Goal: Communication & Community: Share content

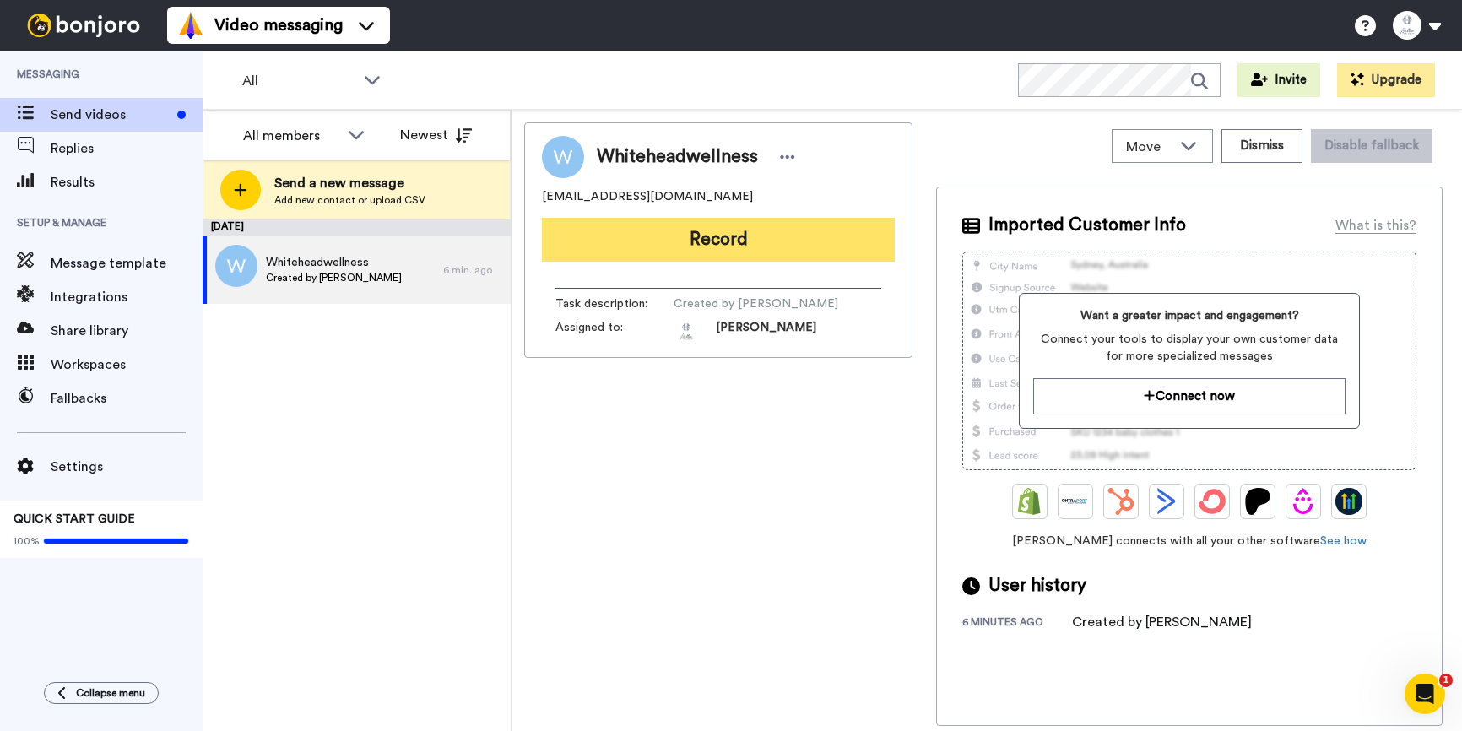
click at [736, 232] on button "Record" at bounding box center [718, 240] width 353 height 44
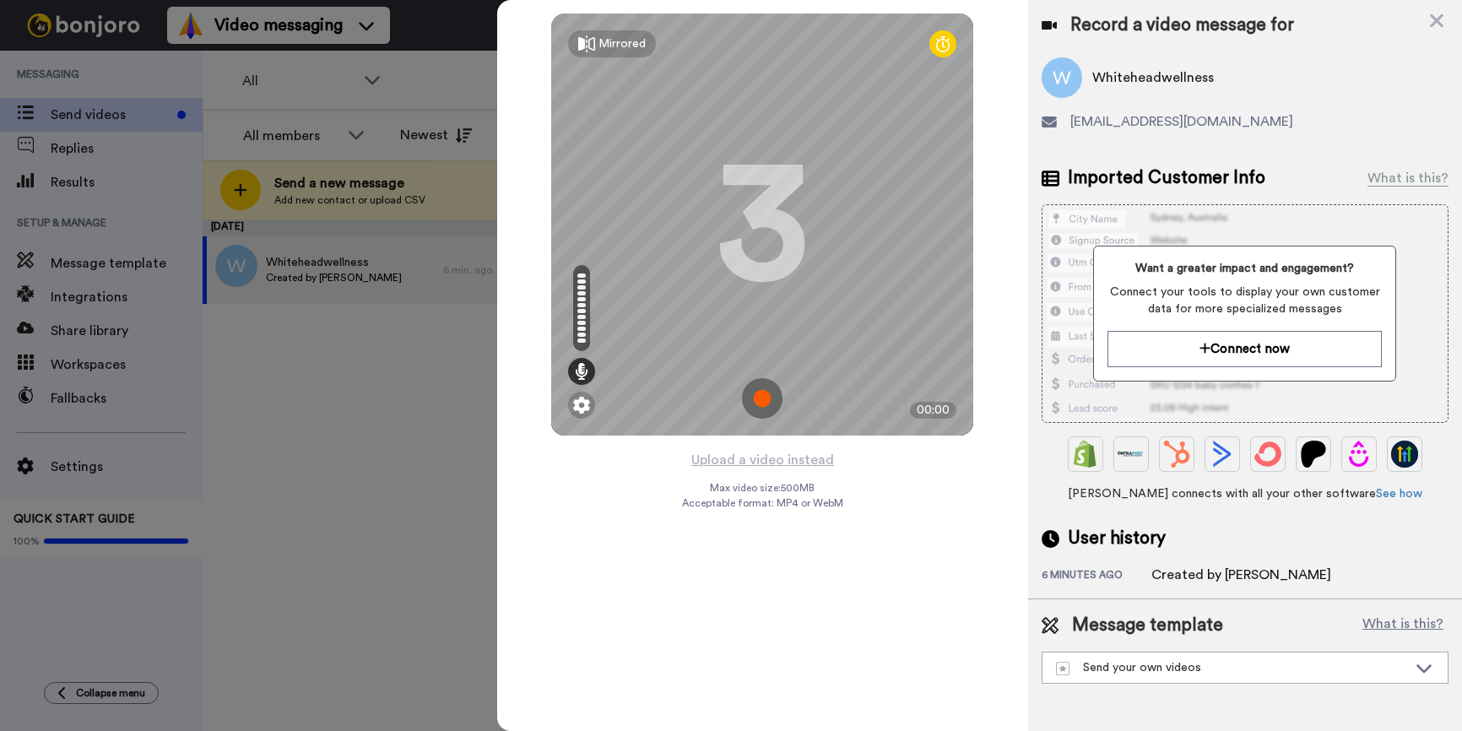
drag, startPoint x: 356, startPoint y: 416, endPoint x: 325, endPoint y: 406, distance: 32.8
click at [356, 417] on div at bounding box center [731, 365] width 1462 height 731
click at [60, 245] on div at bounding box center [731, 365] width 1462 height 731
drag, startPoint x: 1425, startPoint y: 9, endPoint x: 1434, endPoint y: 13, distance: 9.9
click at [1433, 12] on div "Mirrored Redo 3 00:00 Upload a video instead Max video size: 500 MB Acceptable …" at bounding box center [979, 365] width 965 height 731
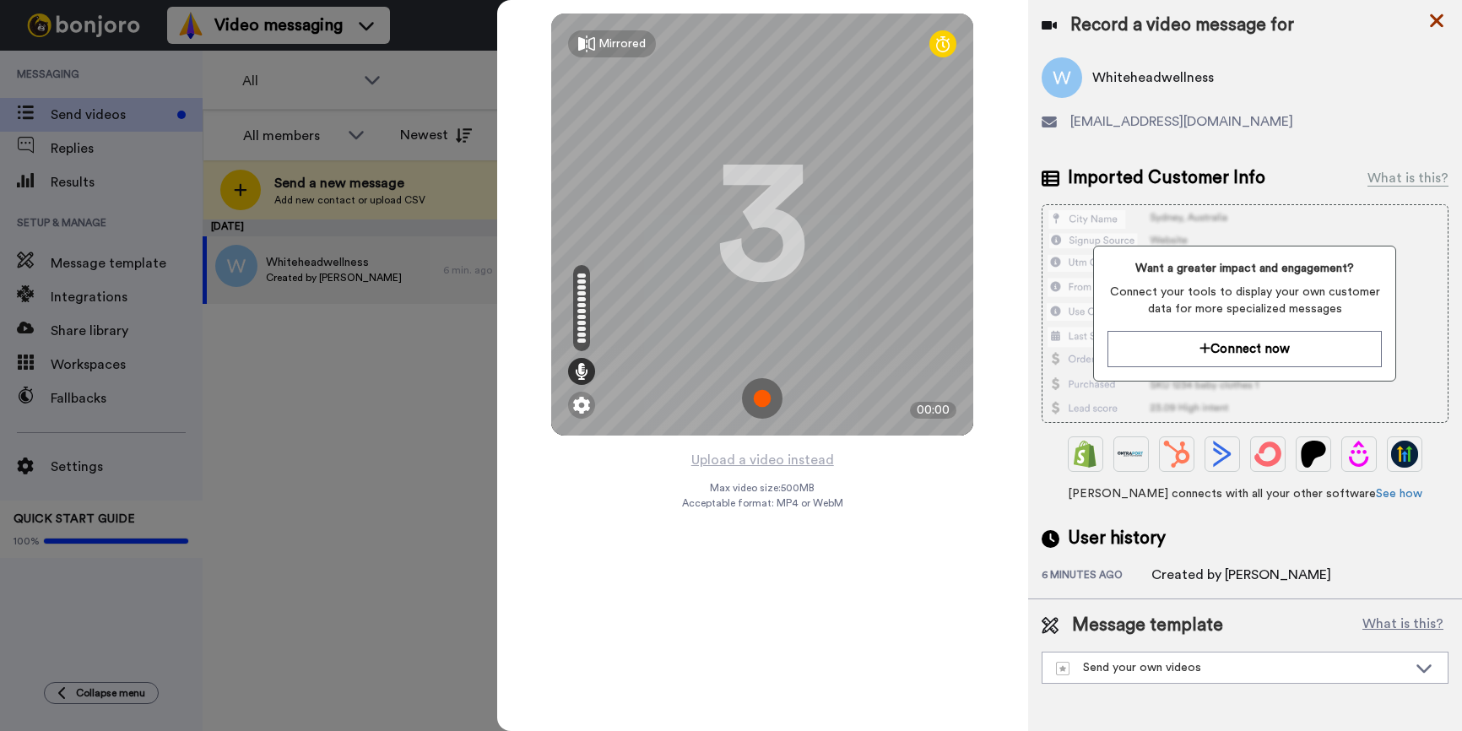
click at [1435, 14] on icon at bounding box center [1436, 20] width 17 height 21
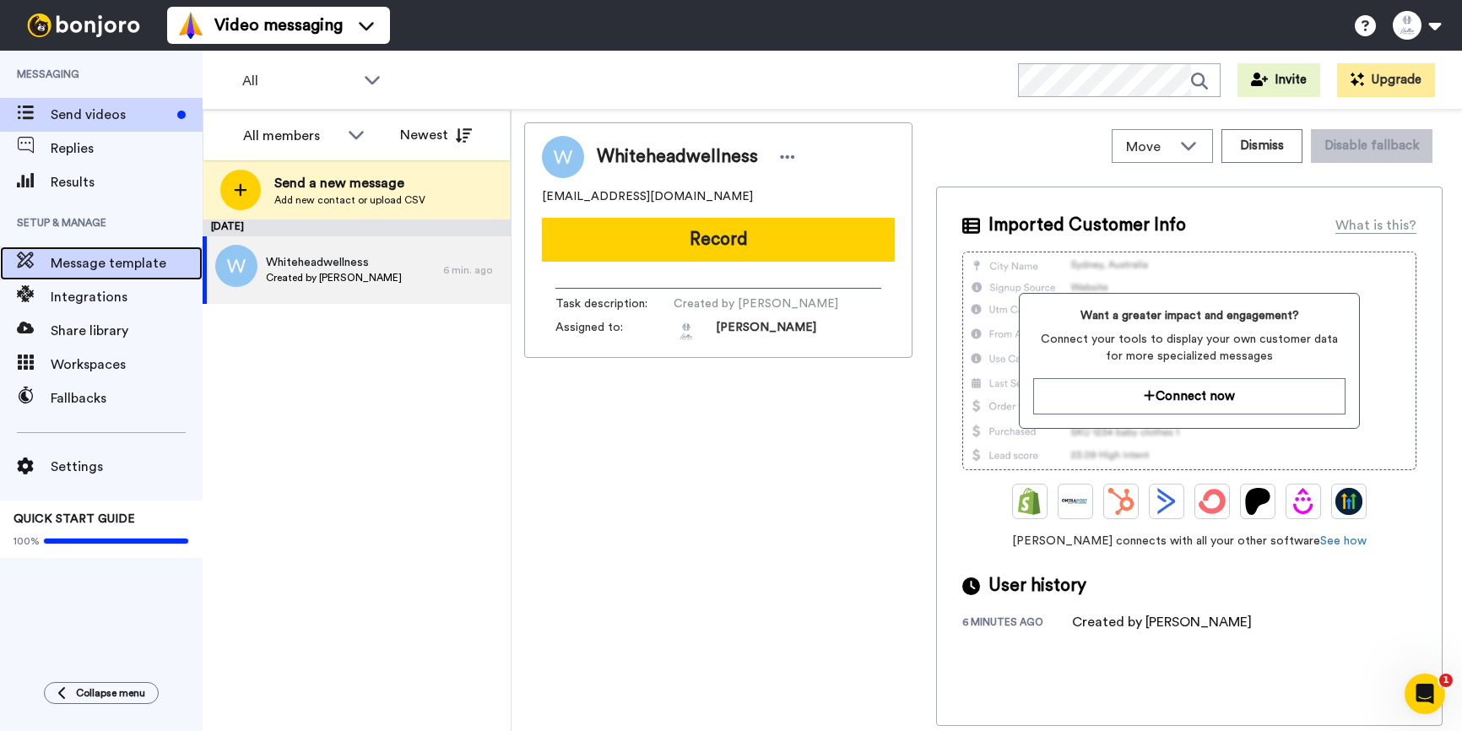
click at [68, 261] on span "Message template" at bounding box center [127, 263] width 152 height 20
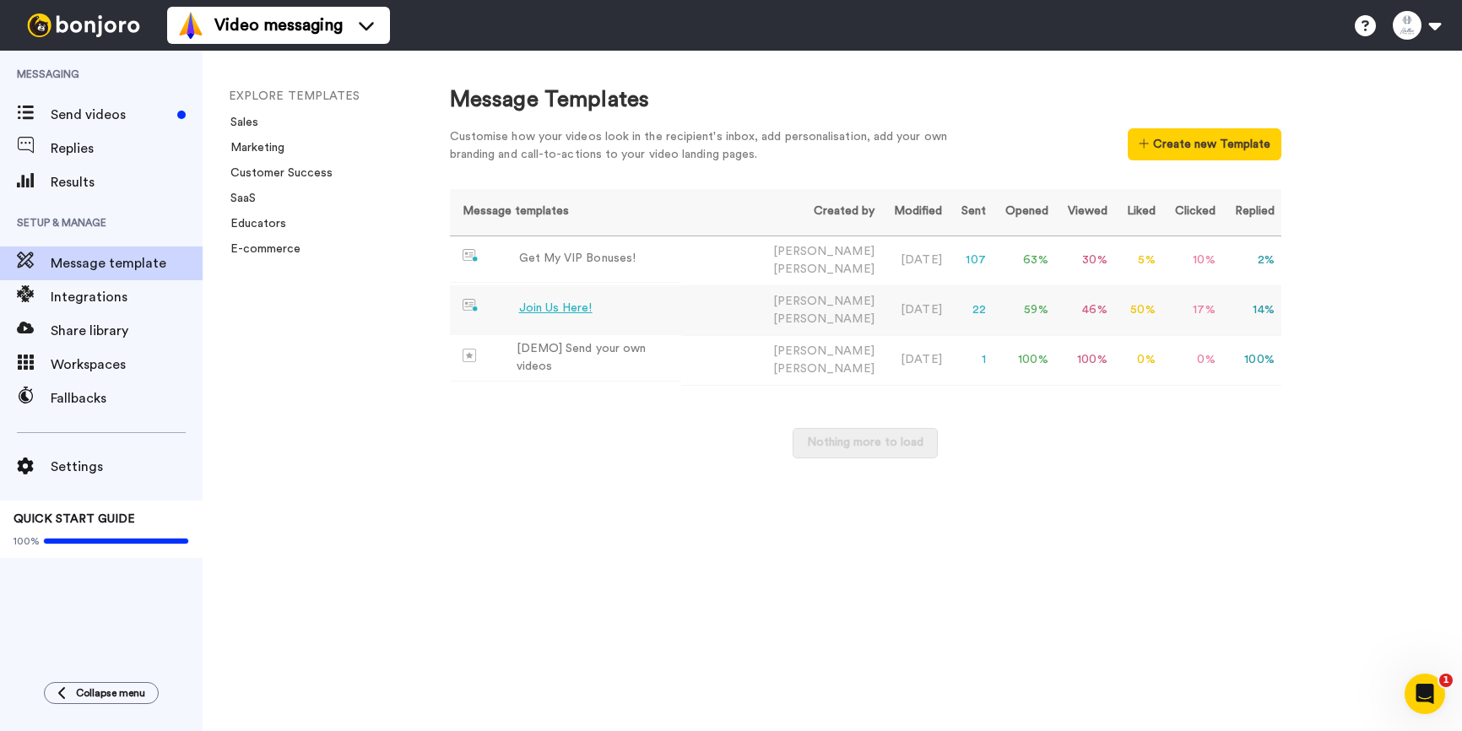
click at [569, 306] on div "Join Us Here!" at bounding box center [555, 309] width 73 height 18
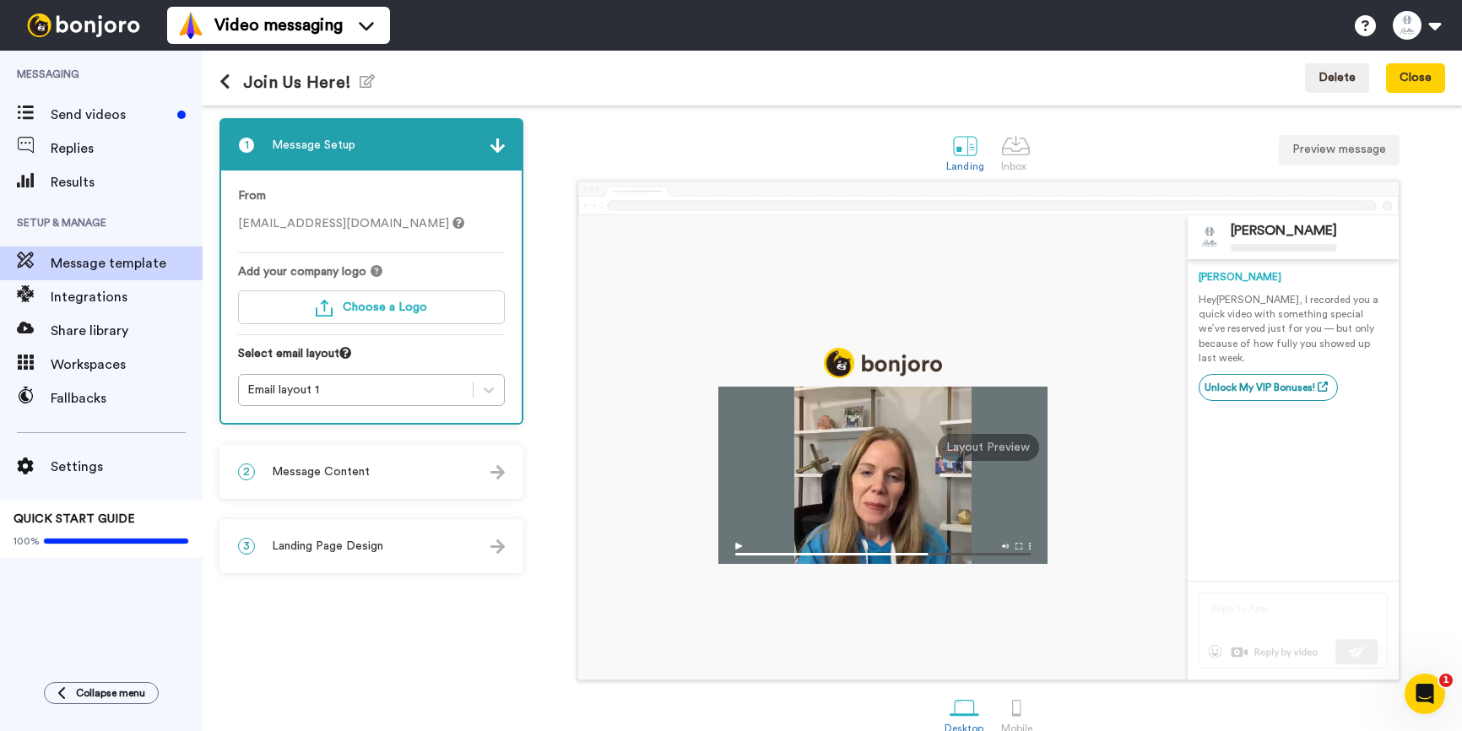
click at [230, 83] on icon at bounding box center [224, 81] width 11 height 17
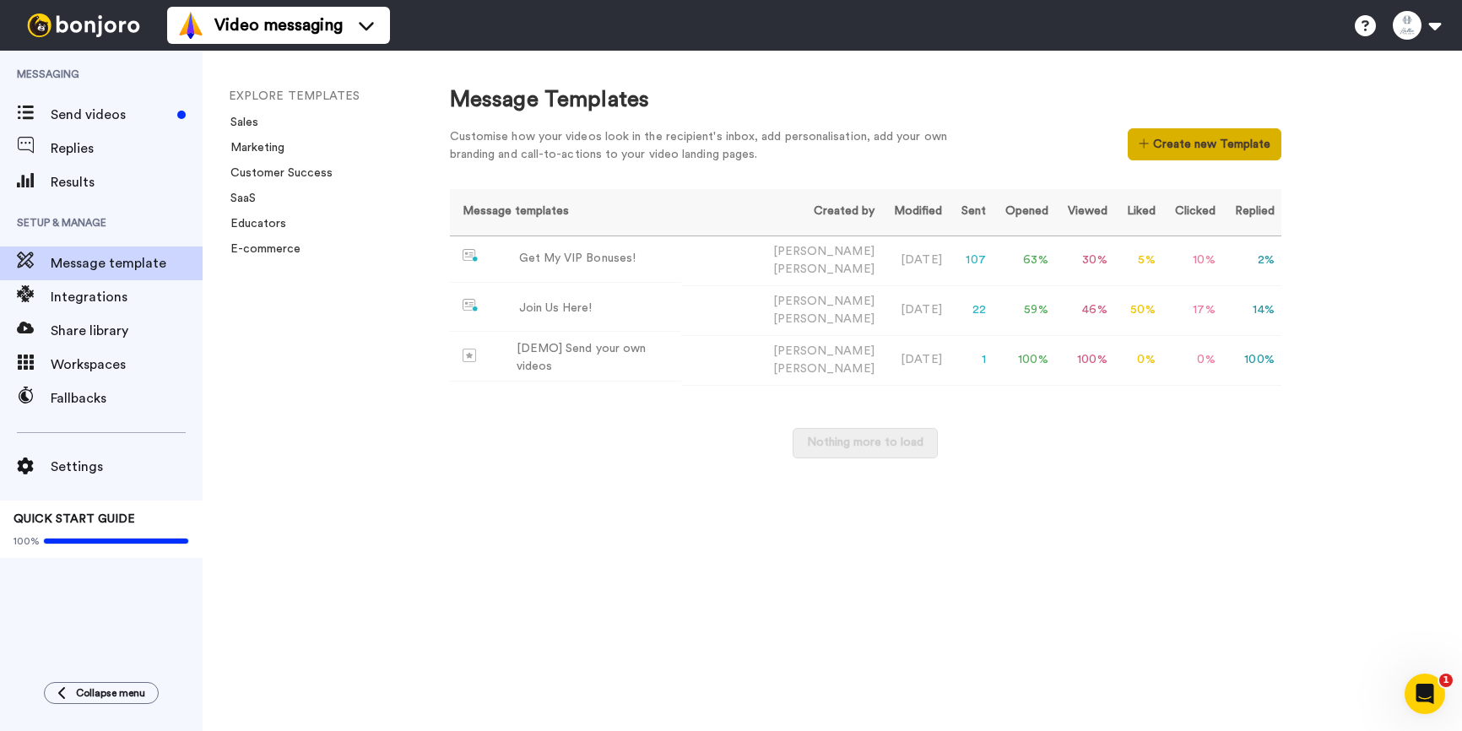
click at [1201, 139] on button "Create new Template" at bounding box center [1204, 144] width 153 height 32
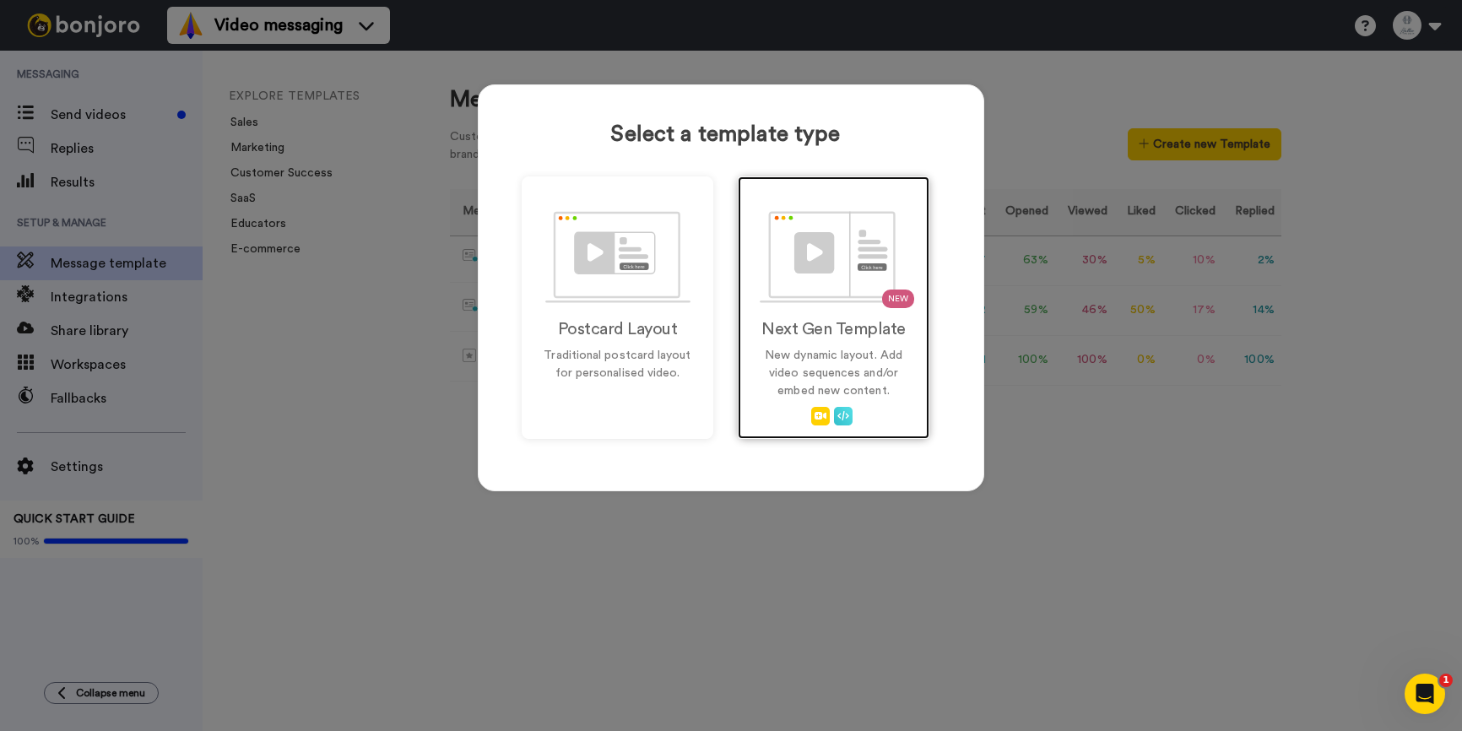
click at [809, 321] on h2 "Next Gen Template" at bounding box center [834, 329] width 156 height 19
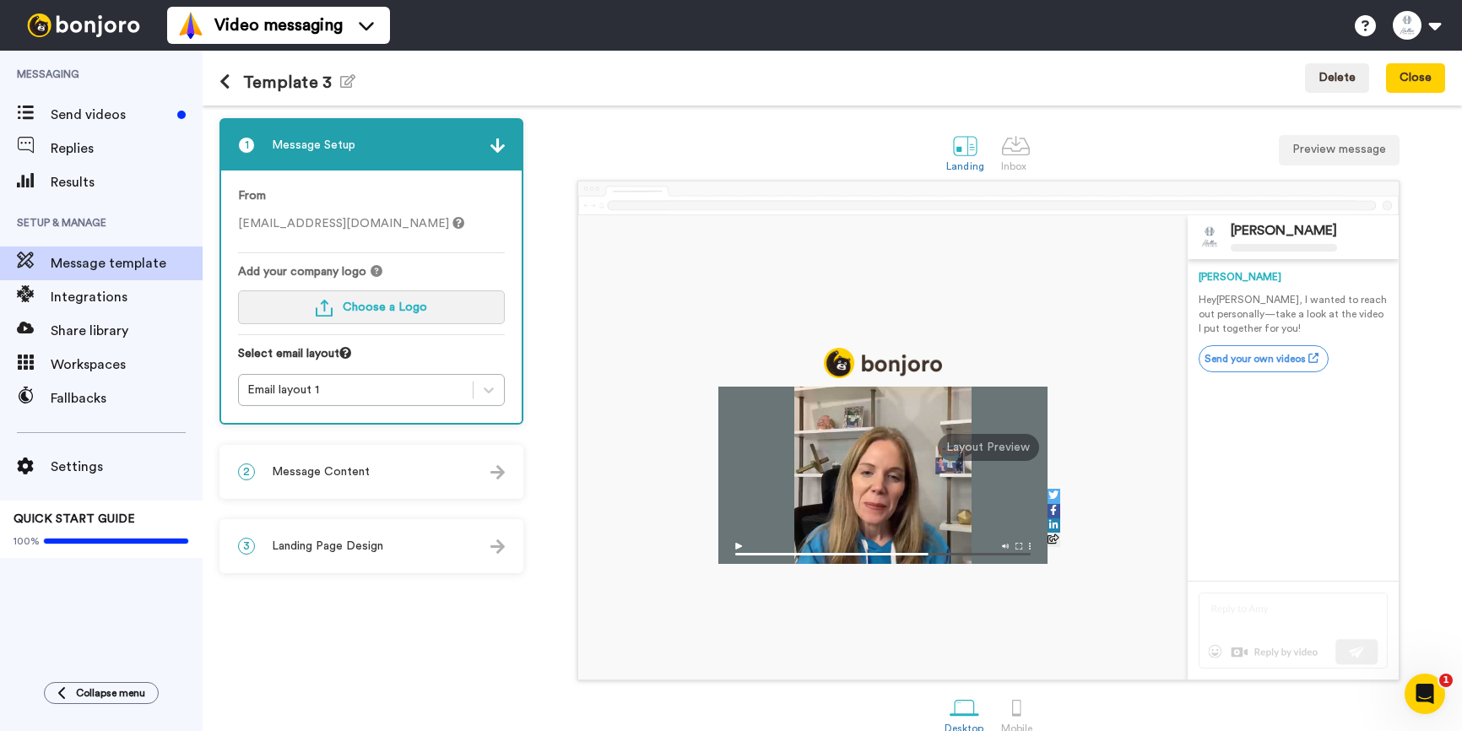
click at [376, 312] on span "Choose a Logo" at bounding box center [385, 307] width 84 height 12
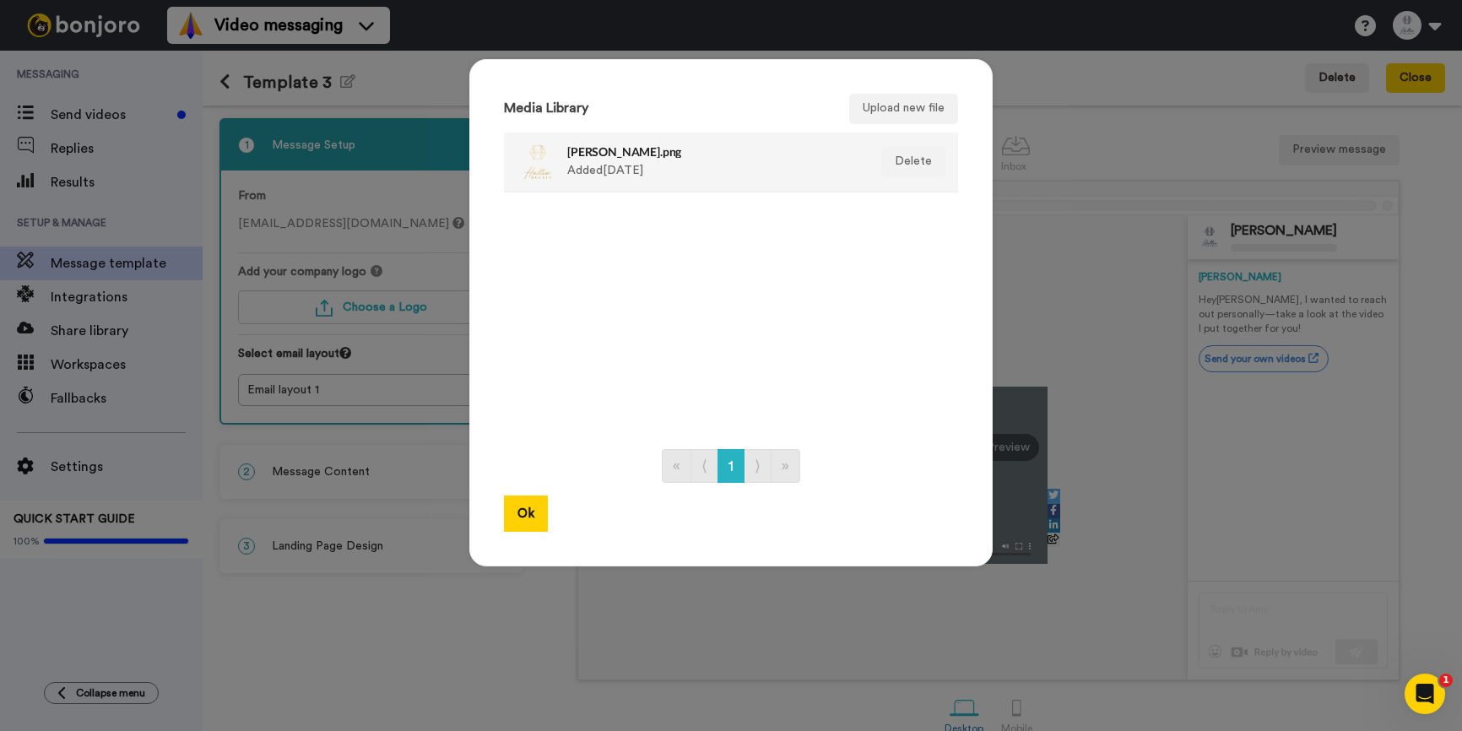
click at [610, 171] on div "Hallie Bulkin_Gold_V.png Added 2 days ago" at bounding box center [712, 162] width 291 height 42
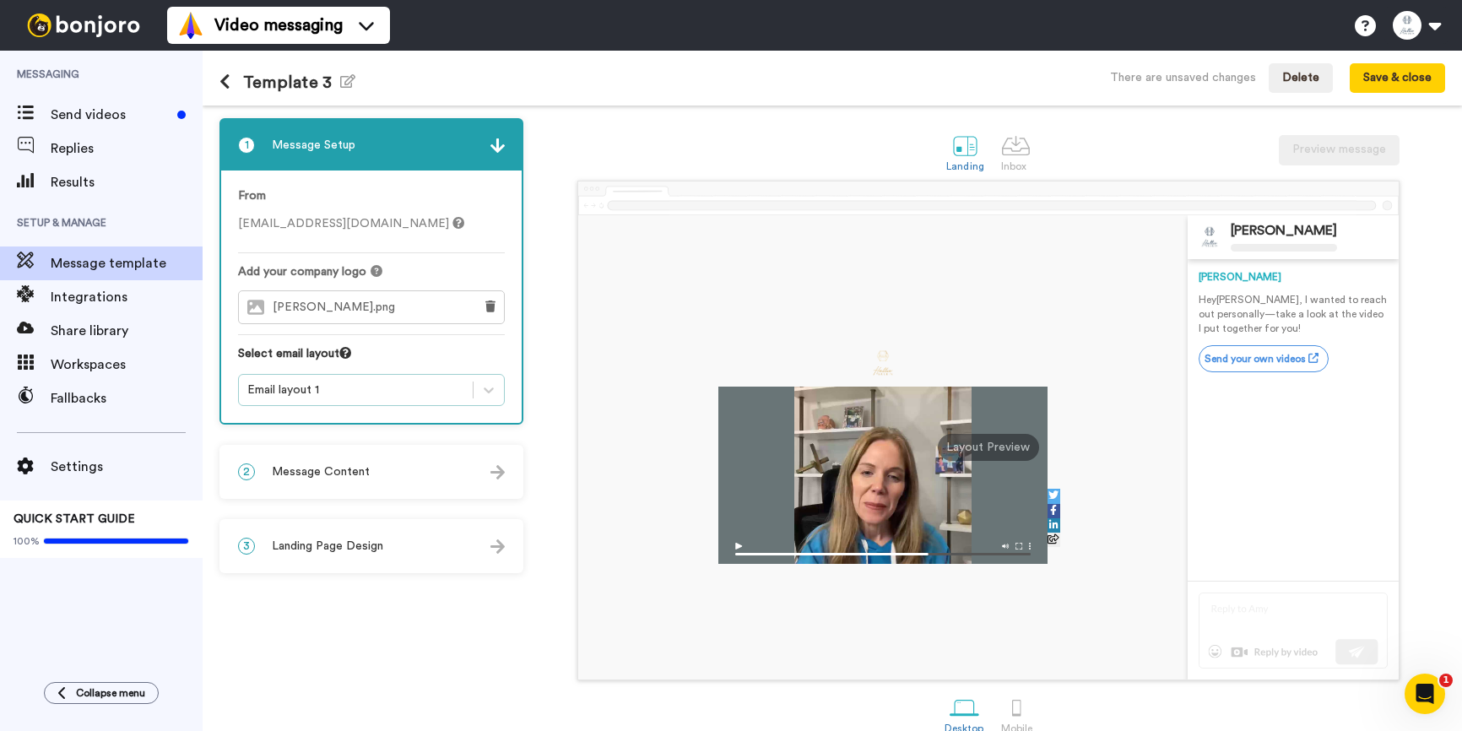
click at [344, 393] on div "Email layout 1" at bounding box center [355, 390] width 217 height 17
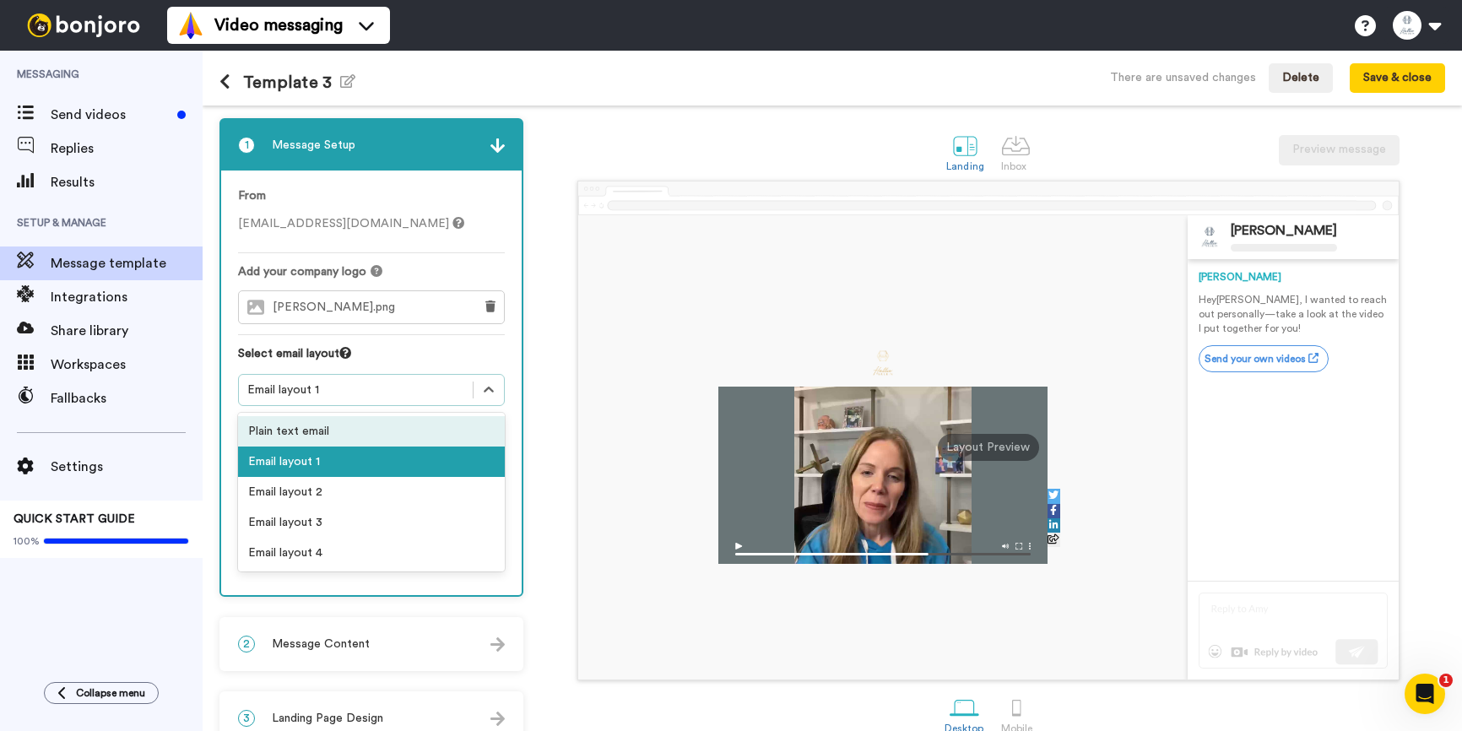
click at [357, 440] on div "Plain text email" at bounding box center [371, 431] width 267 height 30
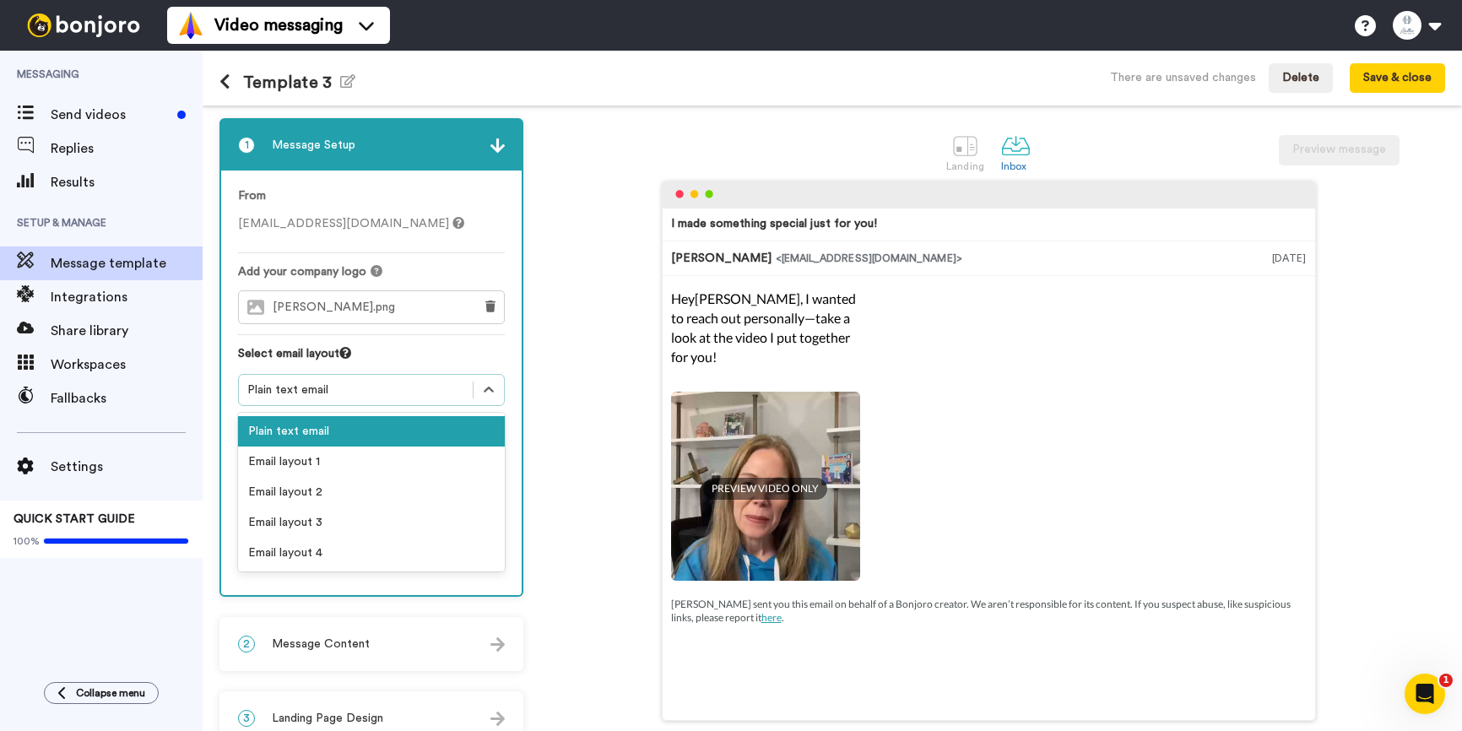
click at [357, 398] on div "Plain text email" at bounding box center [356, 390] width 234 height 20
click at [362, 458] on div "Email layout 1" at bounding box center [371, 462] width 267 height 30
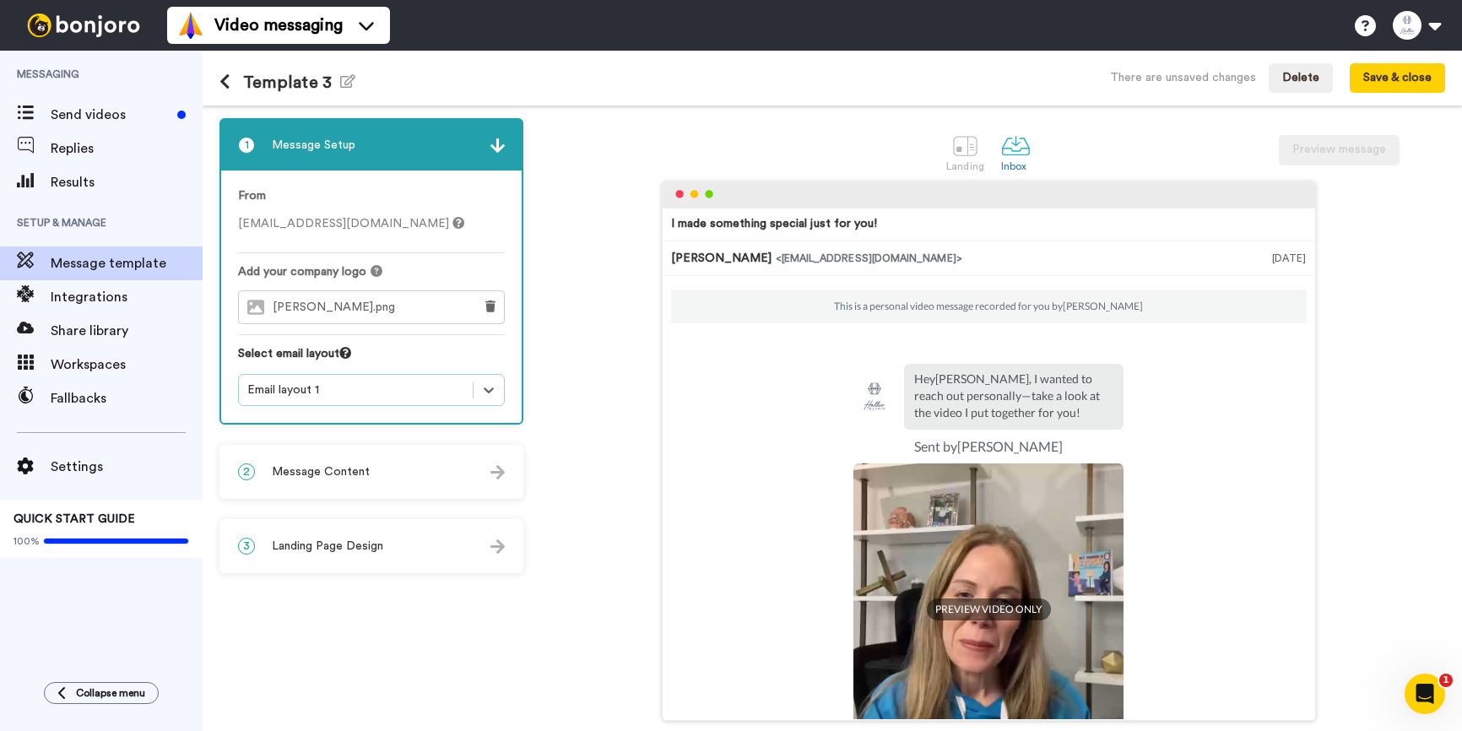
click at [360, 391] on div "Email layout 1" at bounding box center [355, 390] width 217 height 17
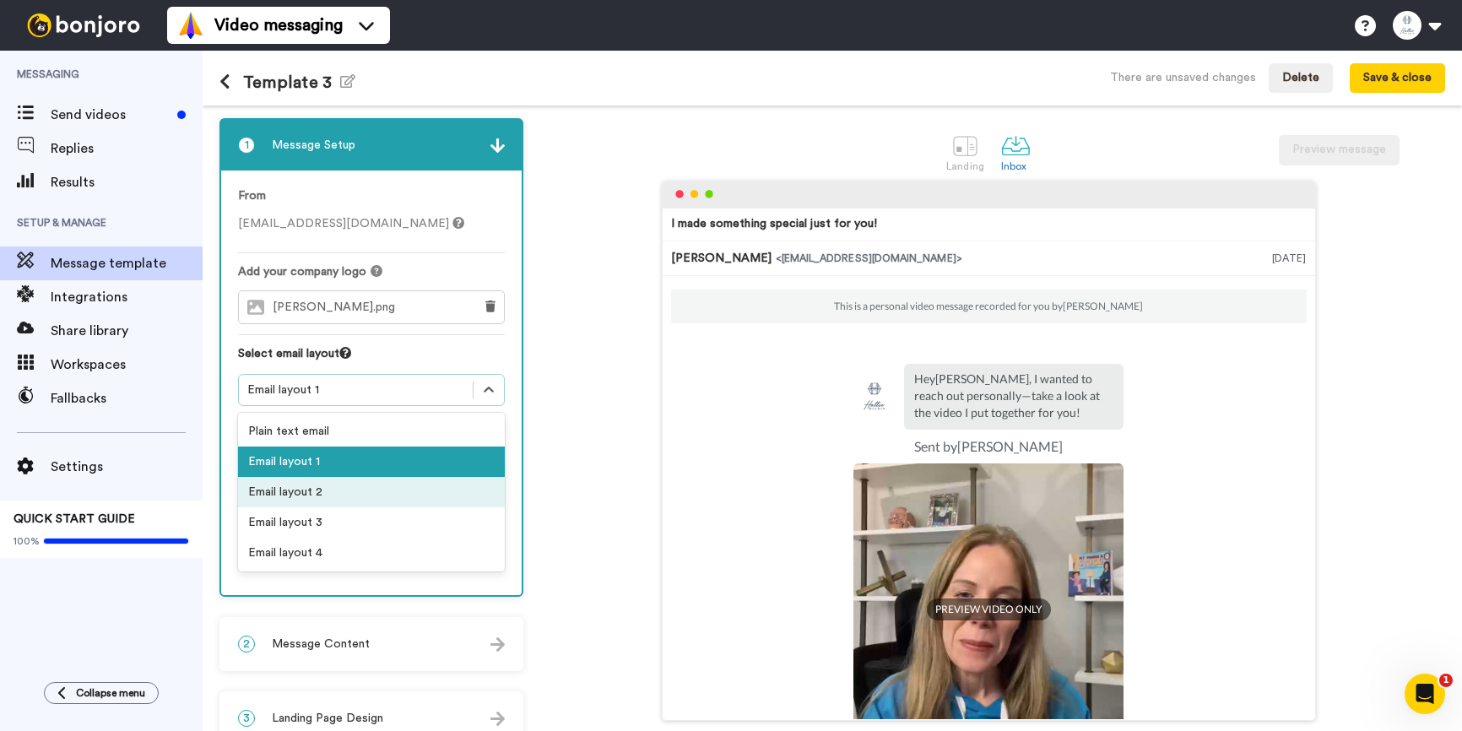
click at [375, 493] on div "Email layout 2" at bounding box center [371, 492] width 267 height 30
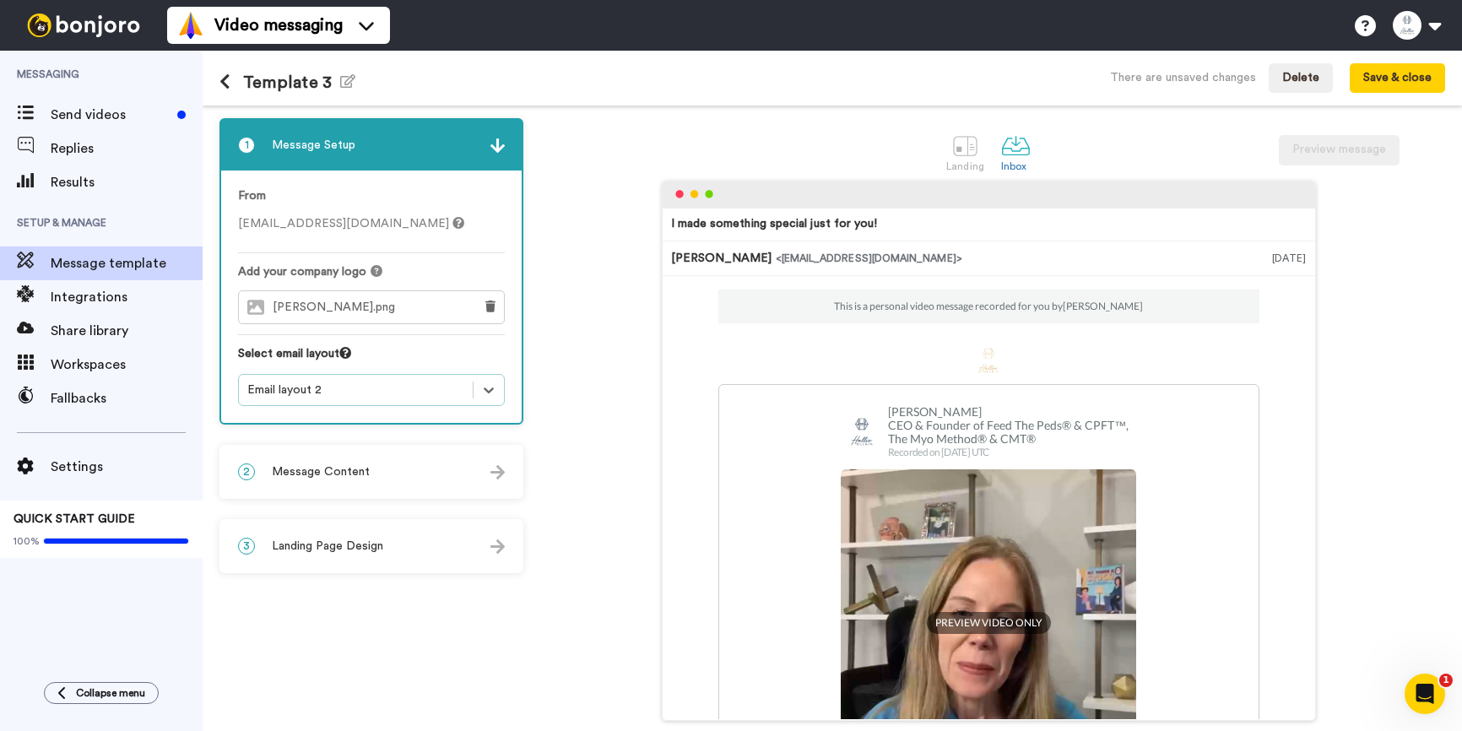
click at [352, 392] on div "Email layout 2" at bounding box center [355, 390] width 217 height 17
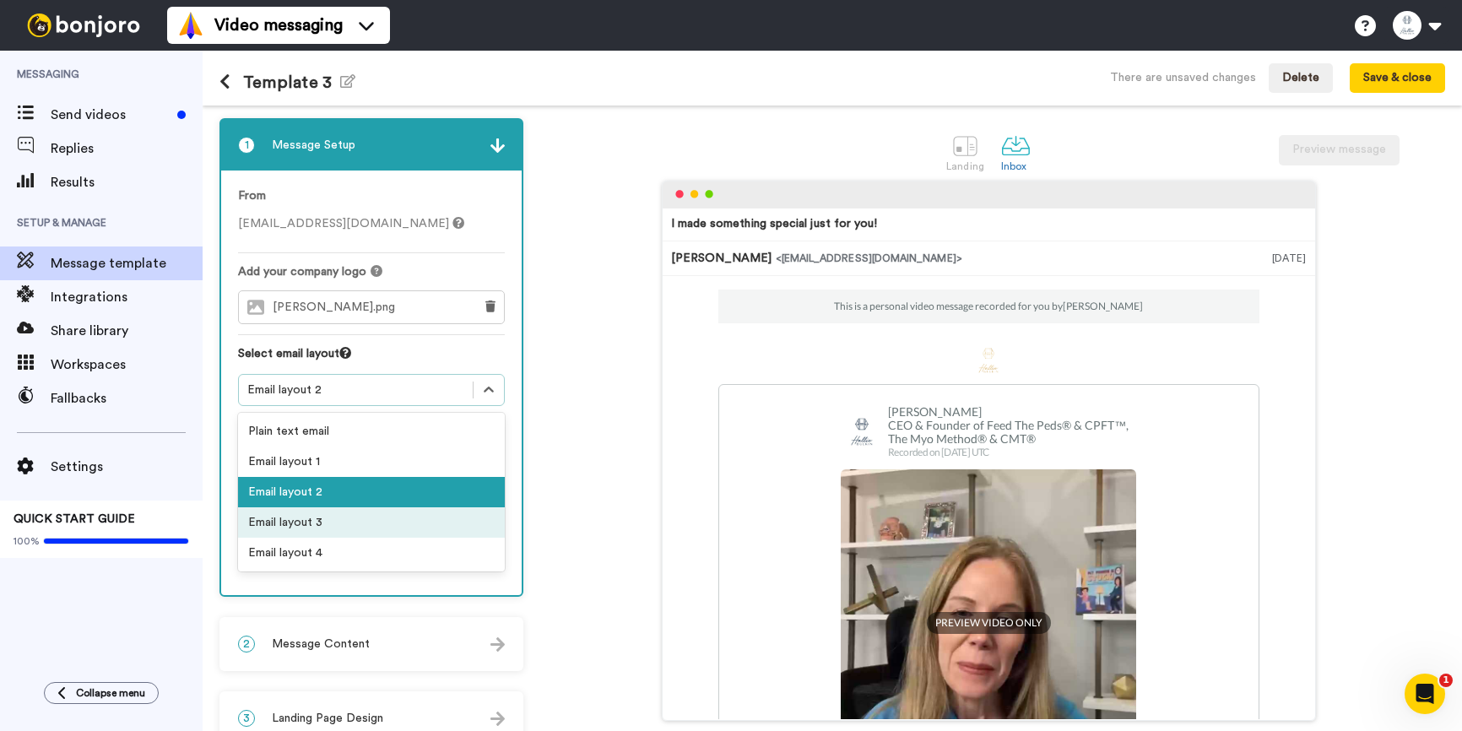
drag, startPoint x: 382, startPoint y: 519, endPoint x: 376, endPoint y: 511, distance: 10.8
click at [382, 519] on div "Email layout 3" at bounding box center [371, 522] width 267 height 30
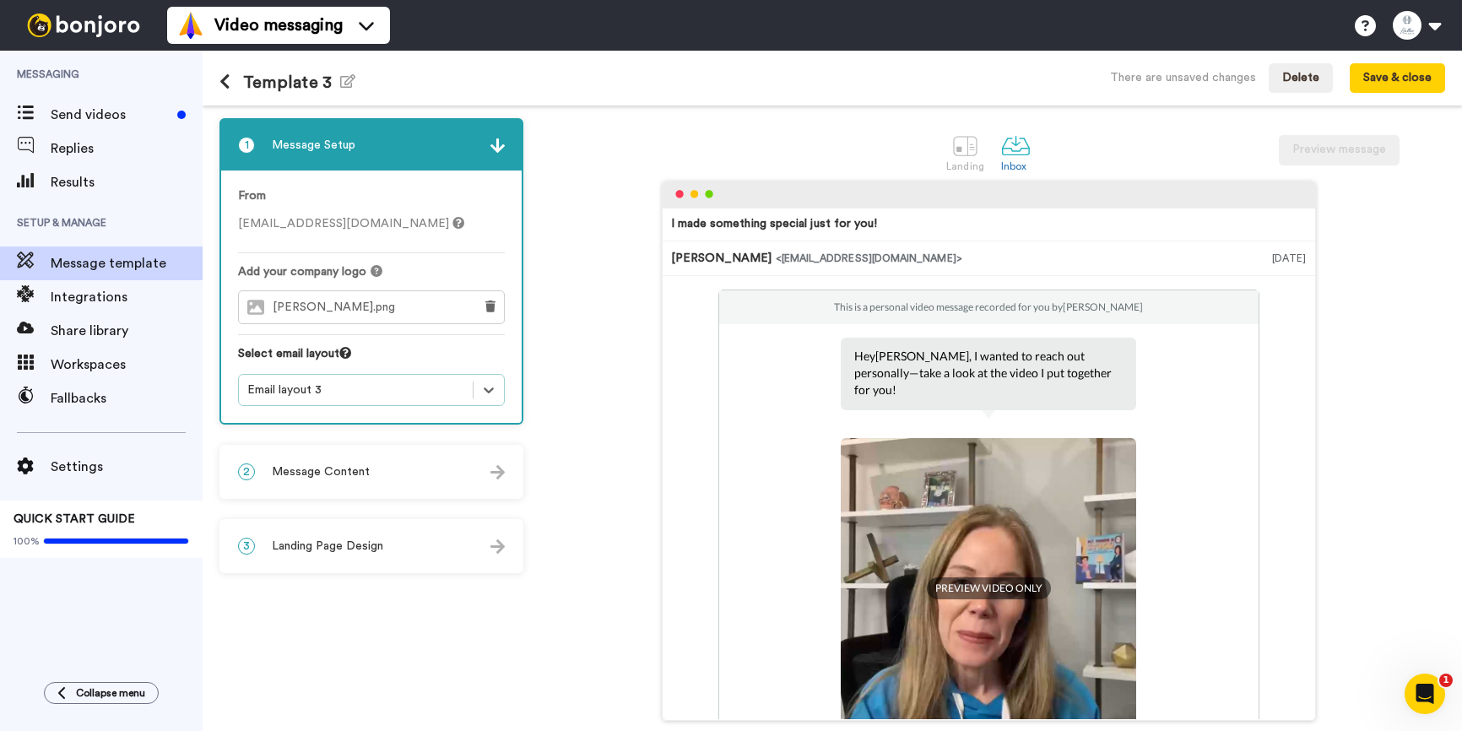
click at [364, 388] on div "Email layout 3" at bounding box center [355, 390] width 217 height 17
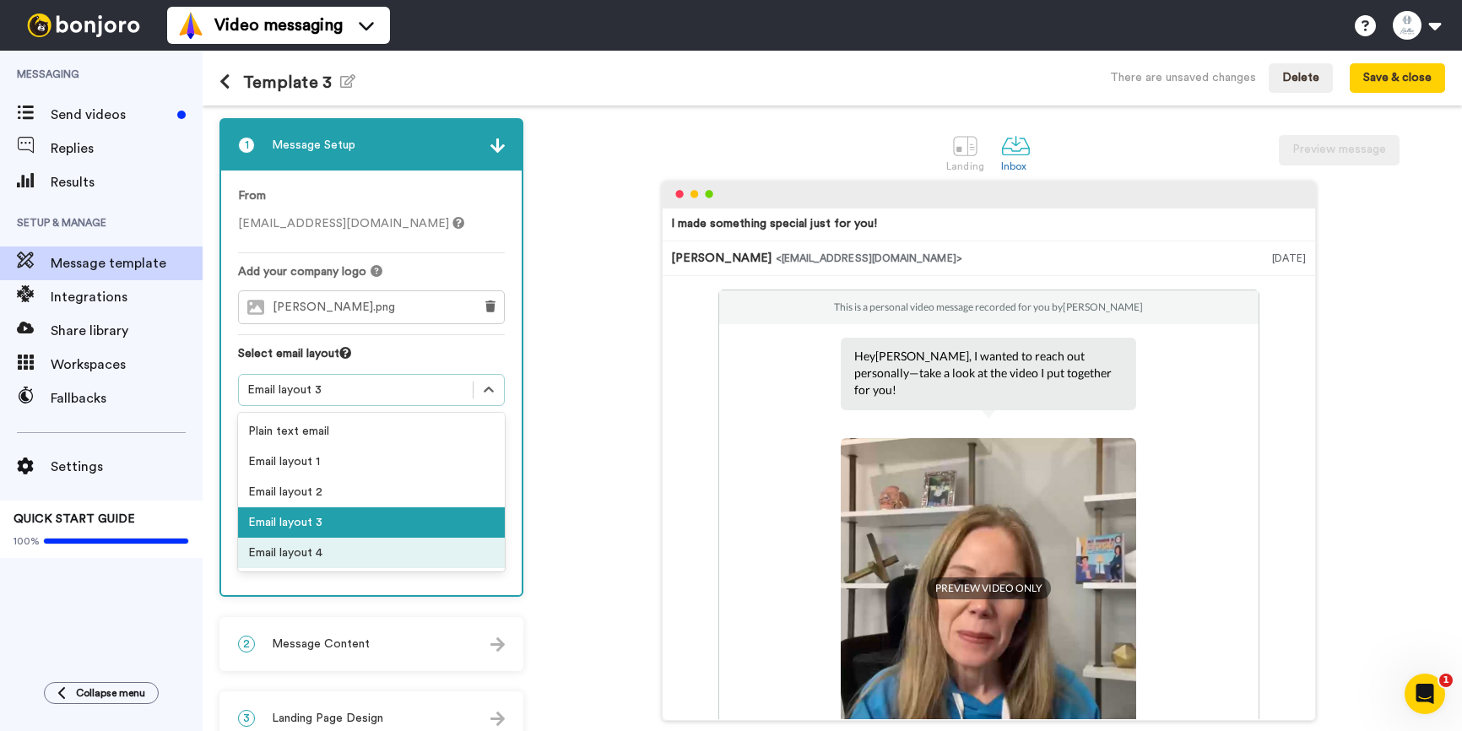
click at [397, 549] on div "Email layout 4" at bounding box center [371, 553] width 267 height 30
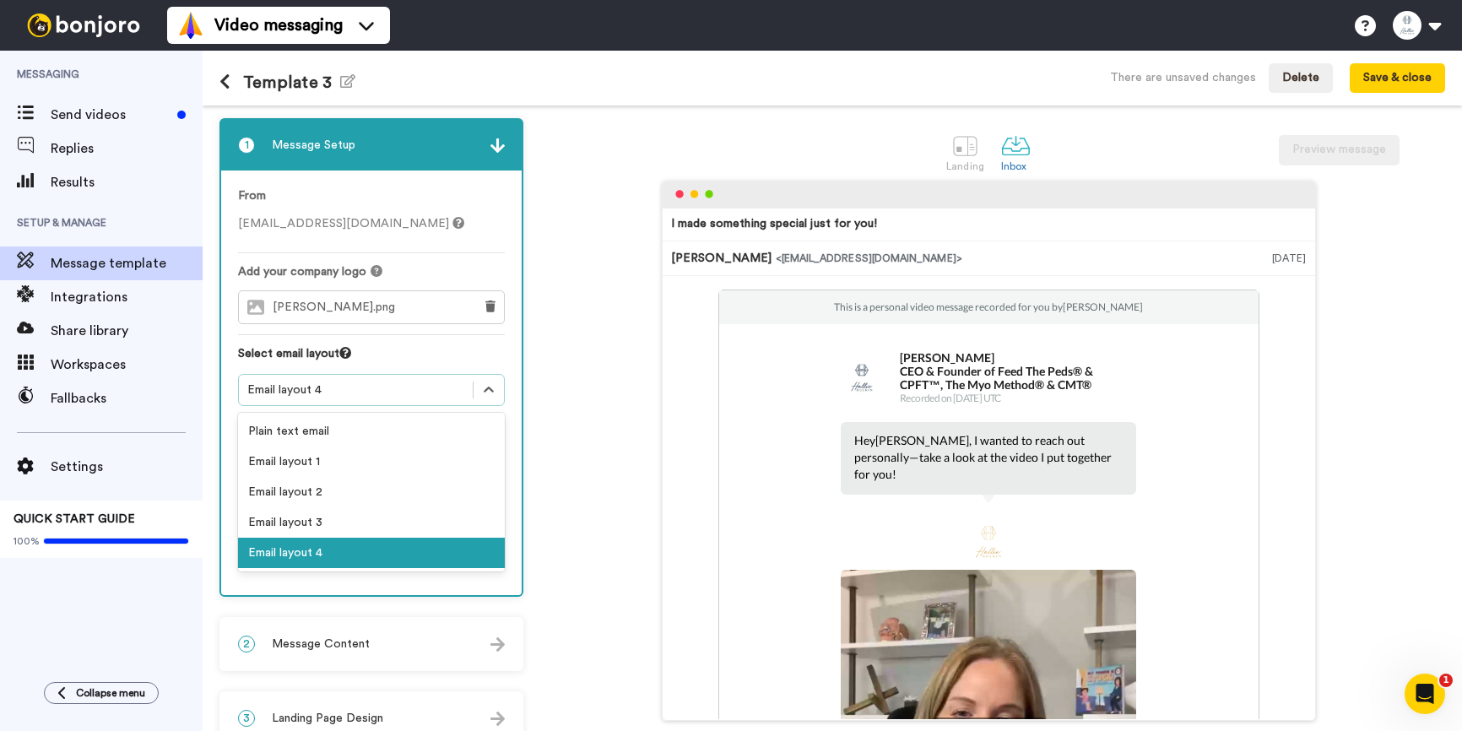
click at [368, 395] on div "Email layout 4" at bounding box center [355, 390] width 217 height 17
click at [377, 457] on div "Email layout 1" at bounding box center [371, 462] width 267 height 30
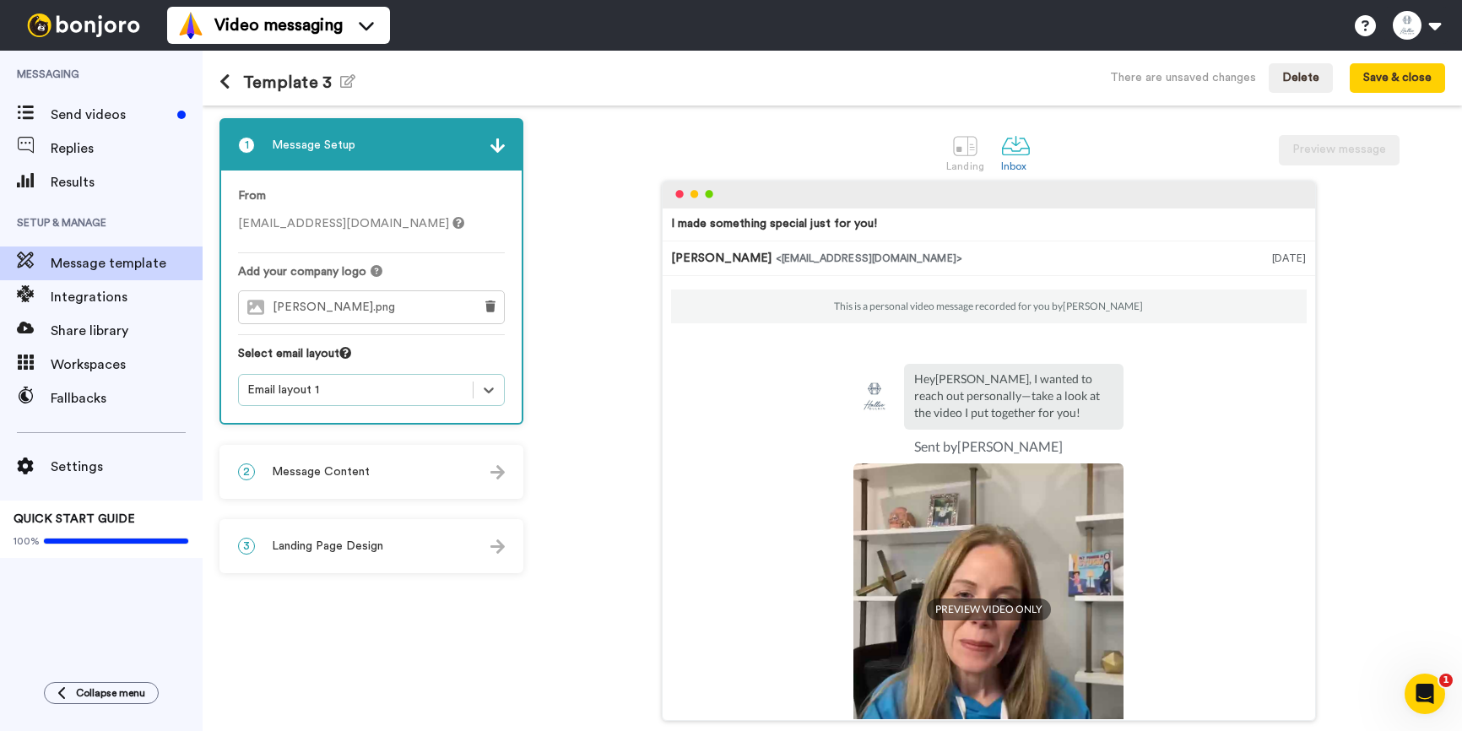
click at [481, 474] on div "2 Message Content" at bounding box center [371, 472] width 301 height 51
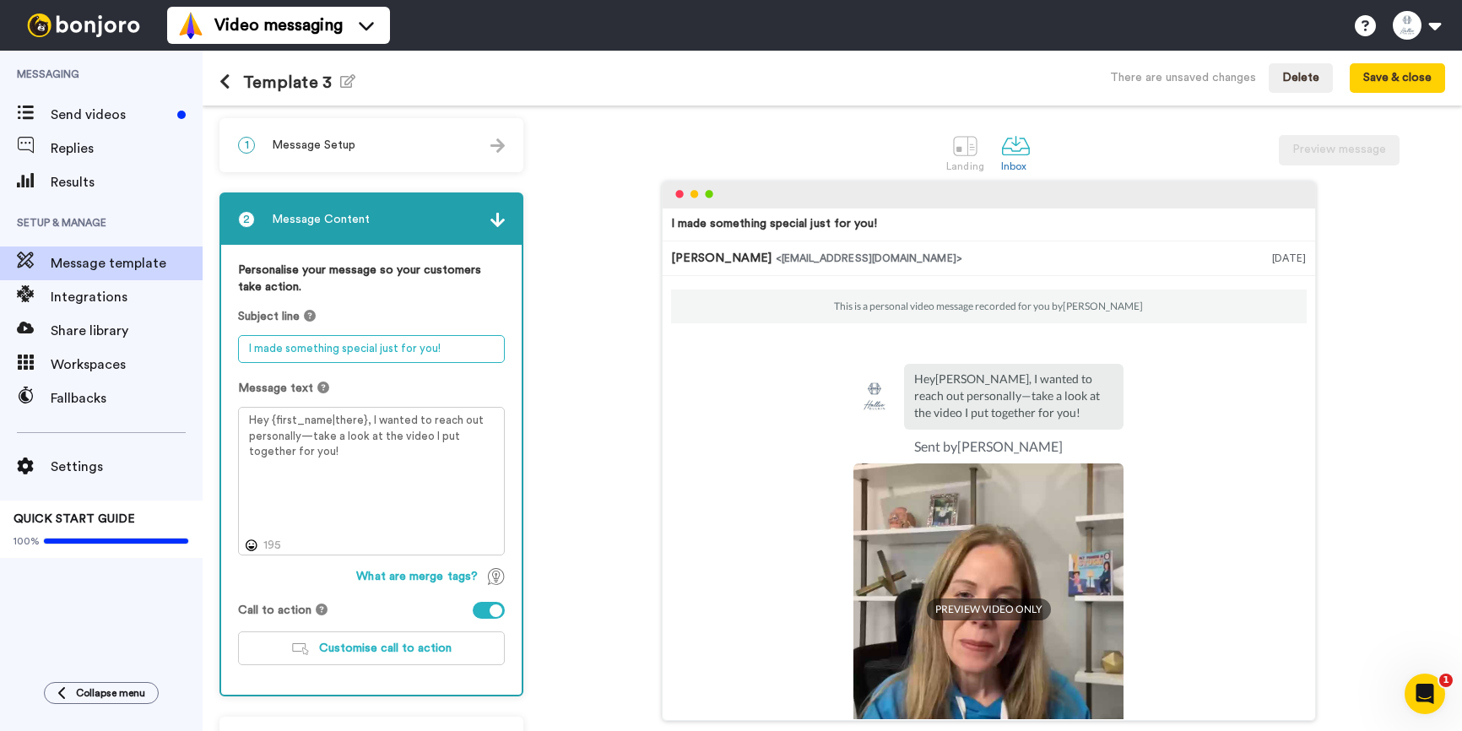
click at [370, 349] on textarea "I made something special just for you!" at bounding box center [371, 349] width 267 height 28
type textarea "R"
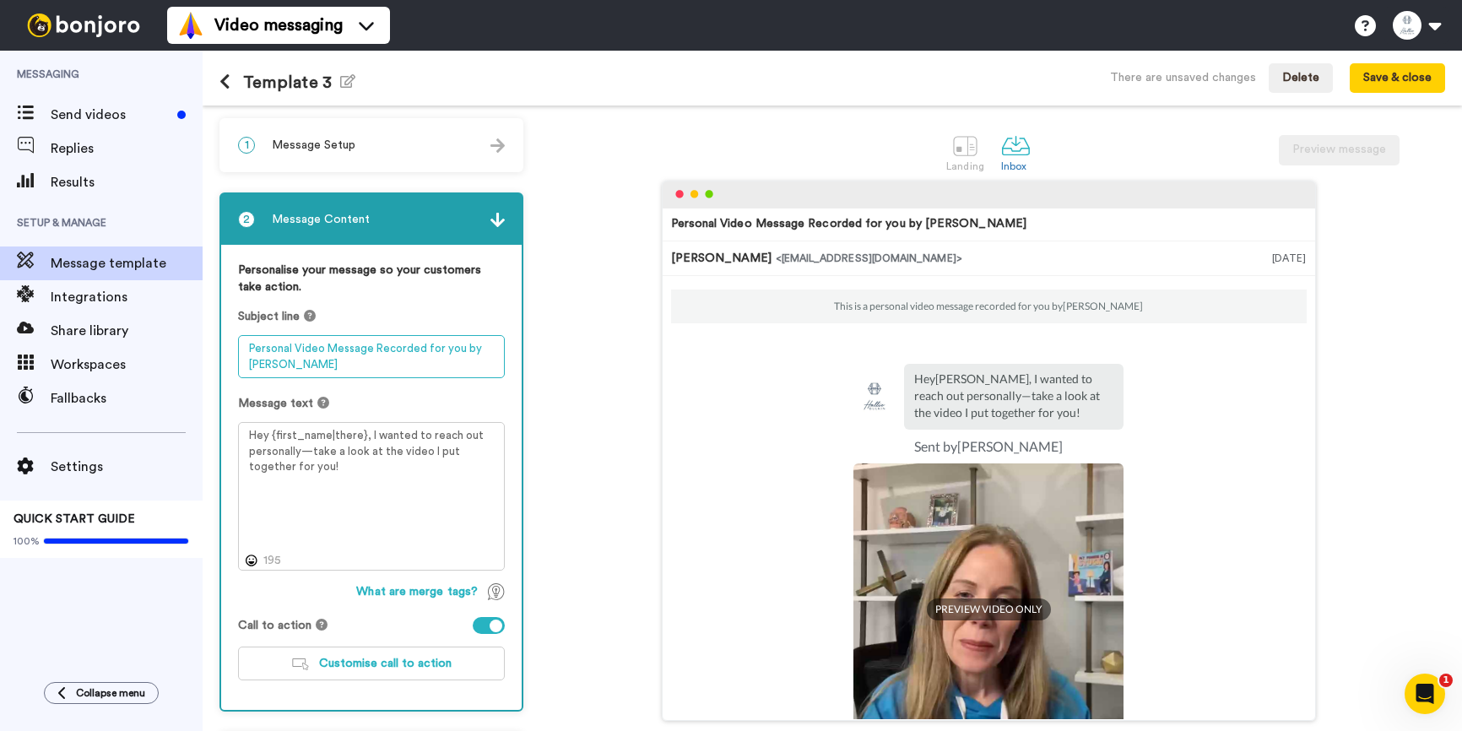
type textarea "Personal Video Message Recorded for you by Hallie"
click at [349, 467] on textarea "Hey {first_name|there}, I wanted to reach out personally—take a look at the vid…" at bounding box center [371, 496] width 267 height 149
drag, startPoint x: 348, startPoint y: 467, endPoint x: 314, endPoint y: 458, distance: 34.8
click at [314, 458] on textarea "Hey {first_name|there}, I wanted to reach out personally—take a look at the vid…" at bounding box center [371, 496] width 267 height 149
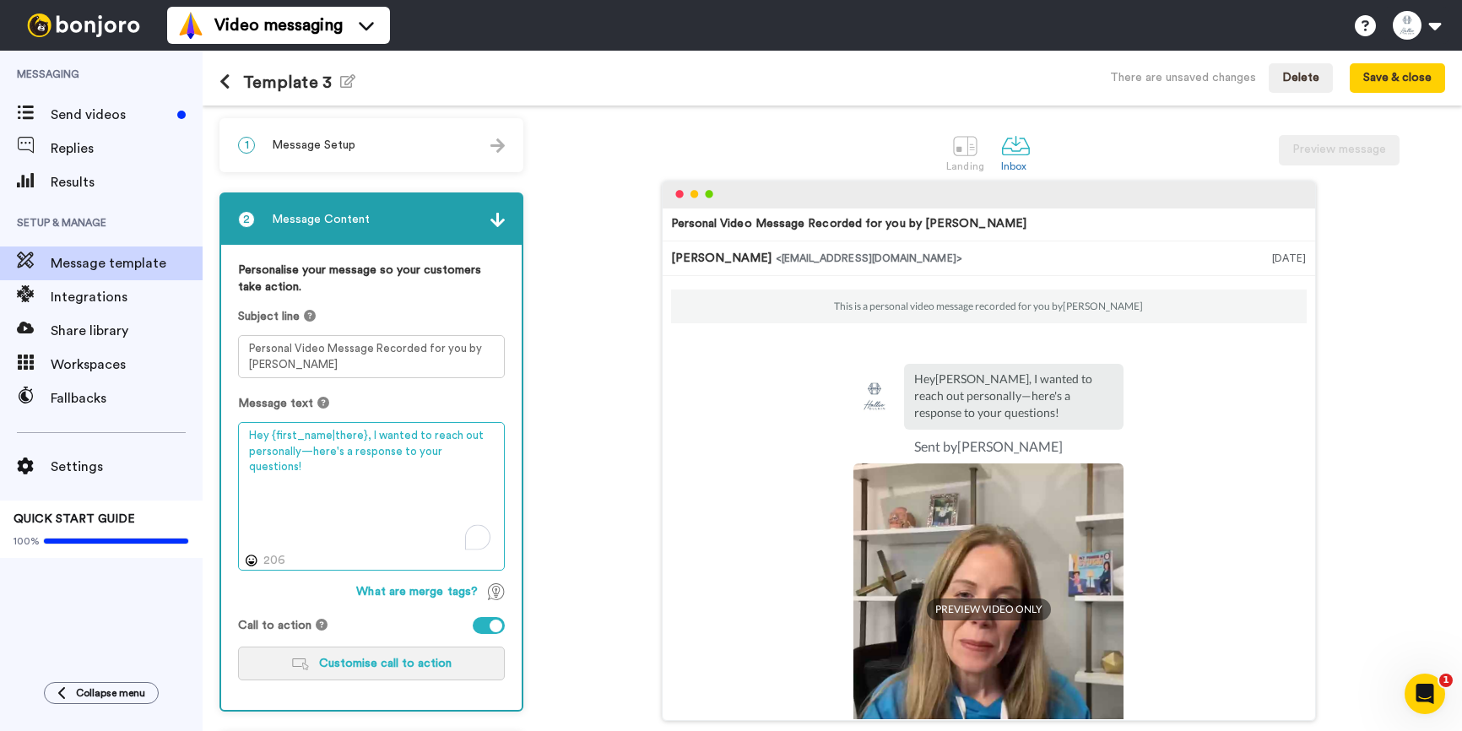
type textarea "Hey {first_name|there}, I wanted to reach out personally—here's a response to y…"
click at [429, 662] on span "Customise call to action" at bounding box center [385, 664] width 133 height 12
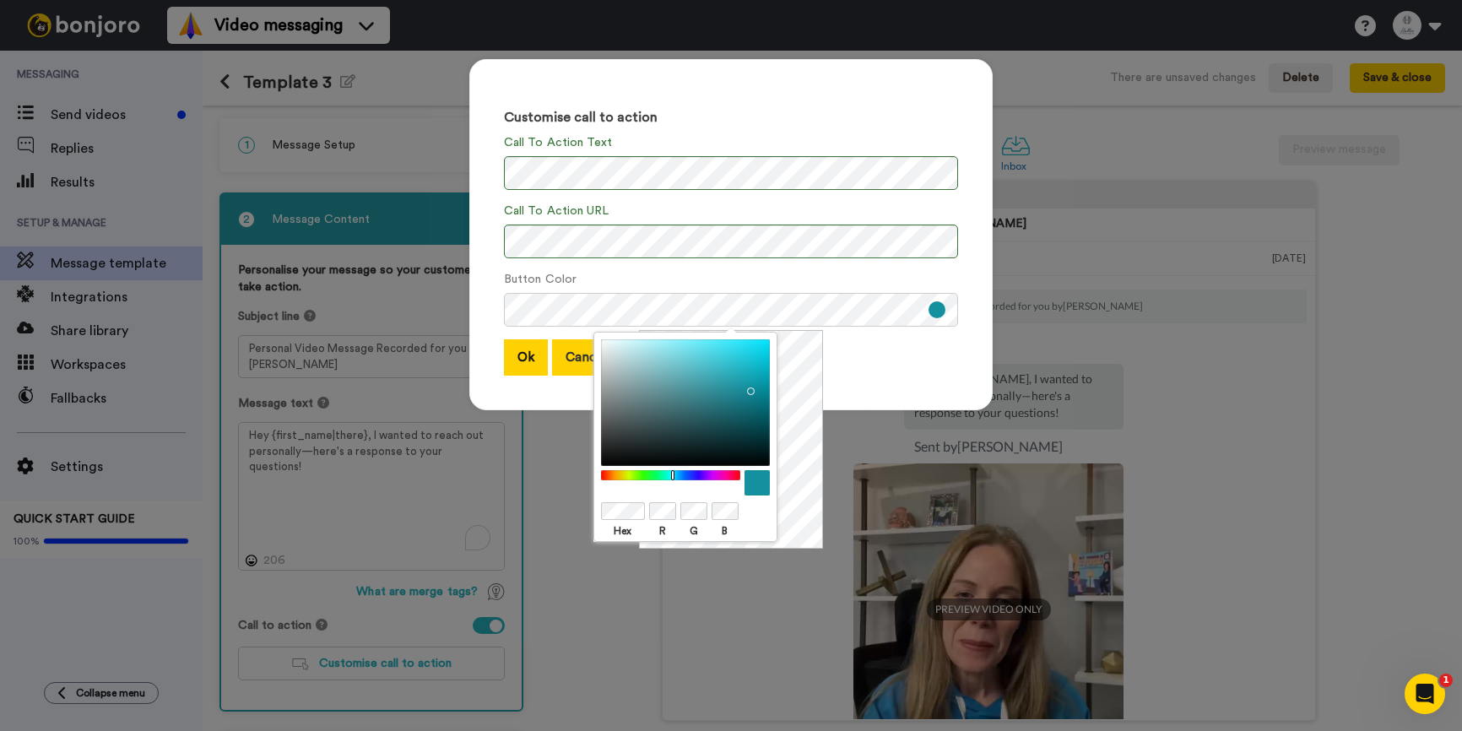
click at [557, 347] on button "Cancel" at bounding box center [586, 357] width 68 height 36
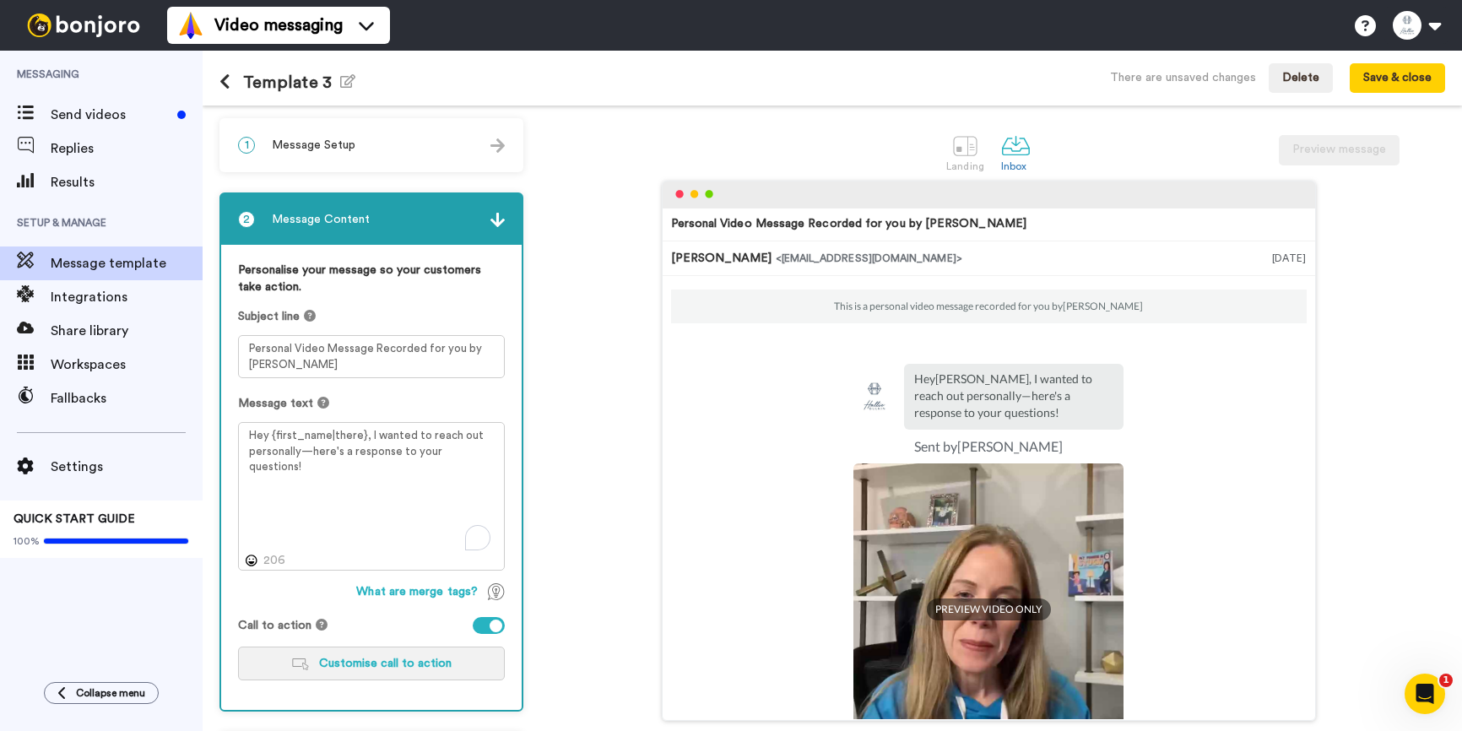
click at [383, 666] on span "Customise call to action" at bounding box center [385, 664] width 133 height 12
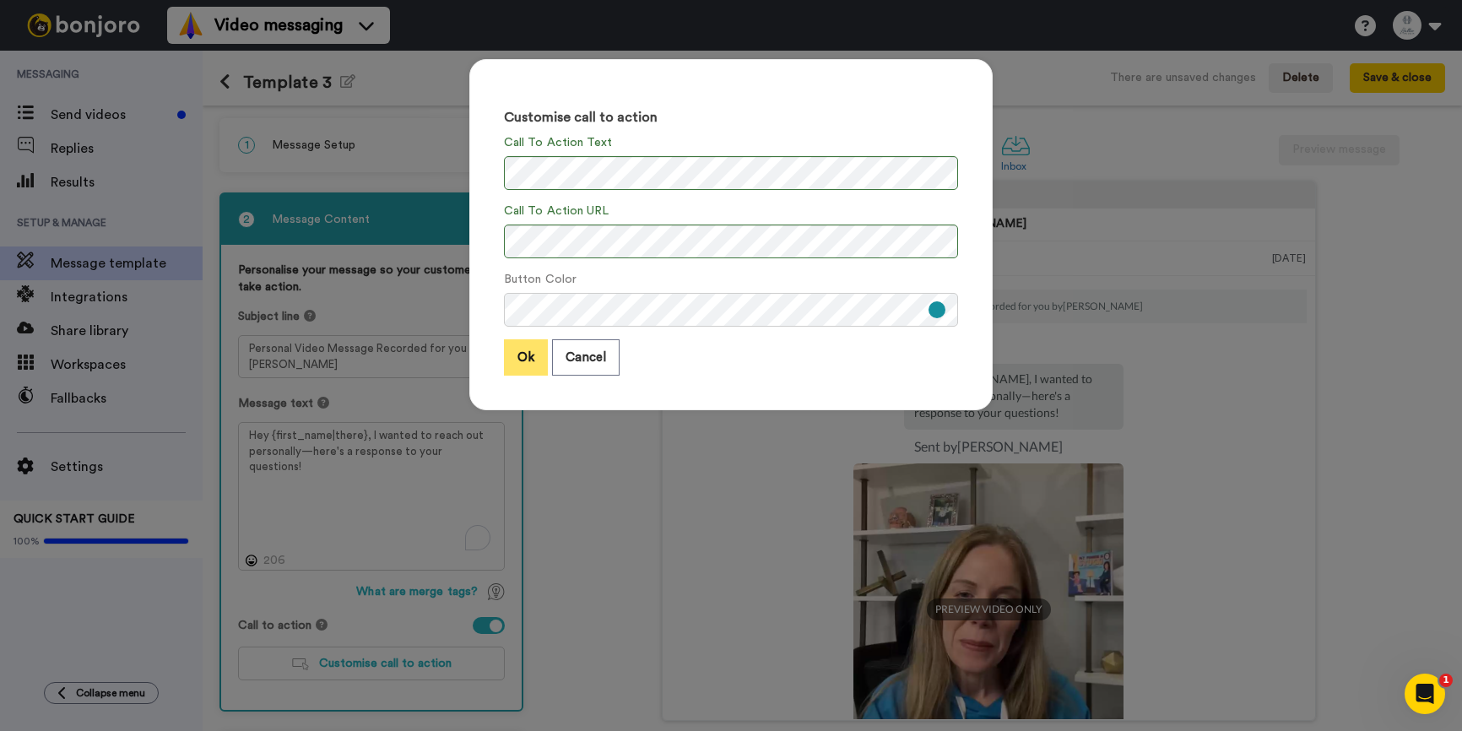
click at [523, 361] on button "Ok" at bounding box center [526, 357] width 44 height 36
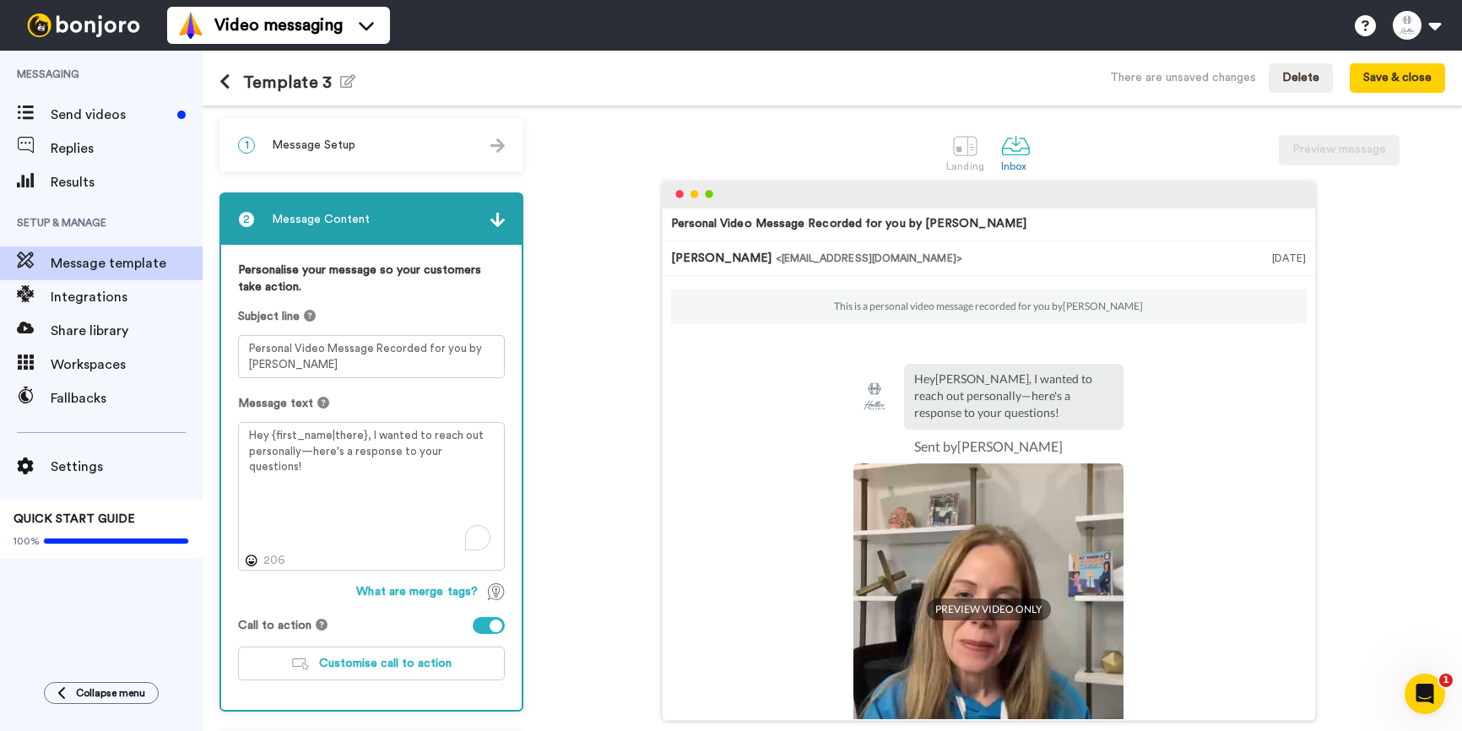
click at [490, 222] on img at bounding box center [497, 220] width 14 height 14
click at [496, 221] on img at bounding box center [497, 220] width 14 height 14
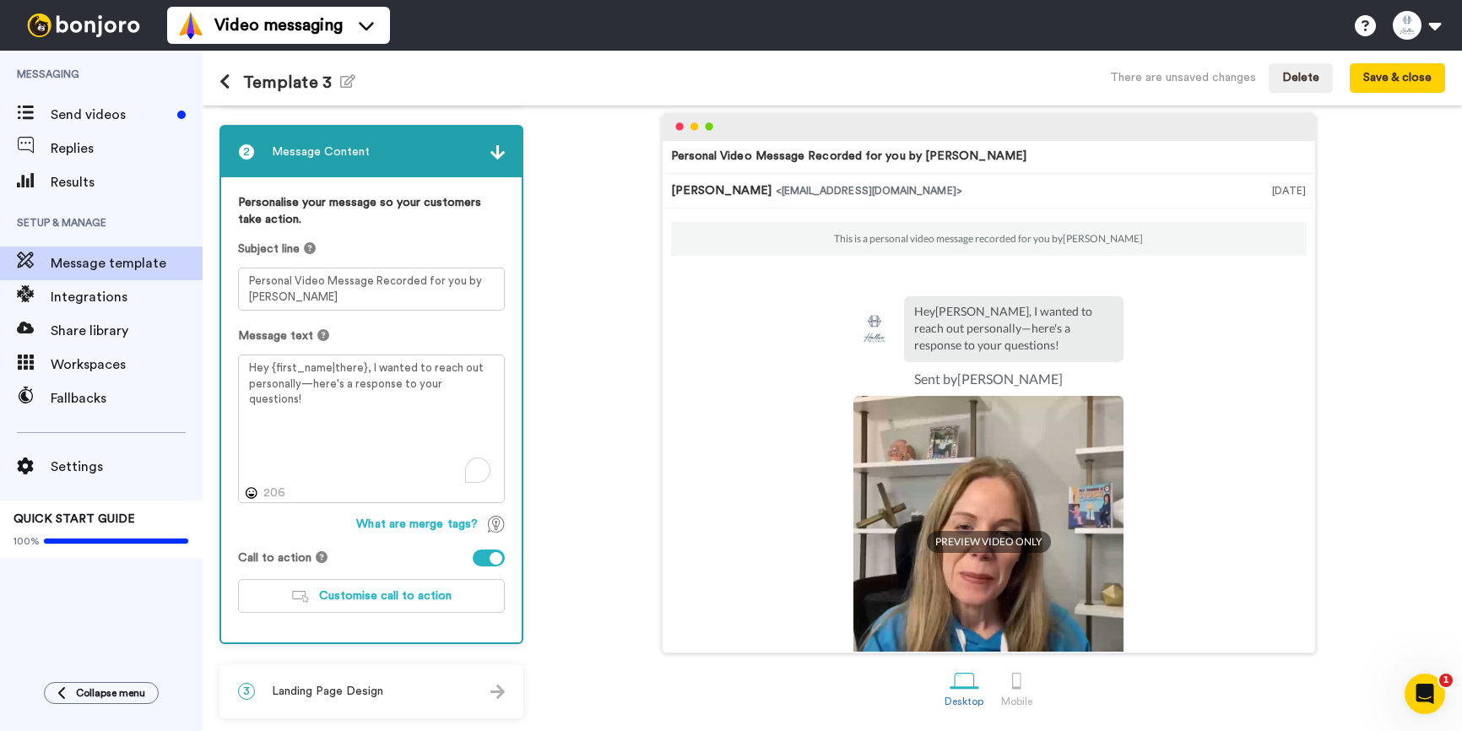
click at [466, 697] on div "3 Landing Page Design" at bounding box center [371, 691] width 301 height 51
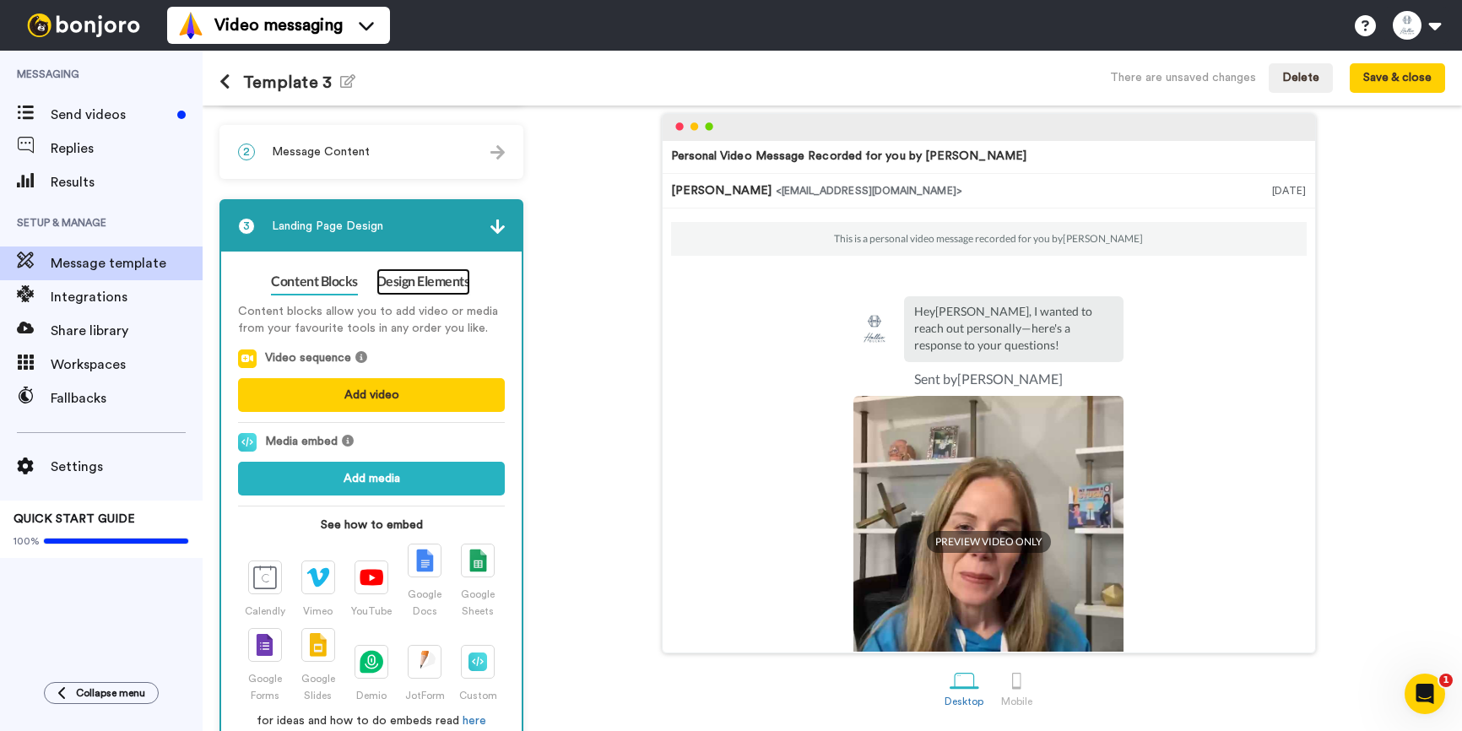
click at [400, 277] on link "Design Elements" at bounding box center [424, 281] width 94 height 27
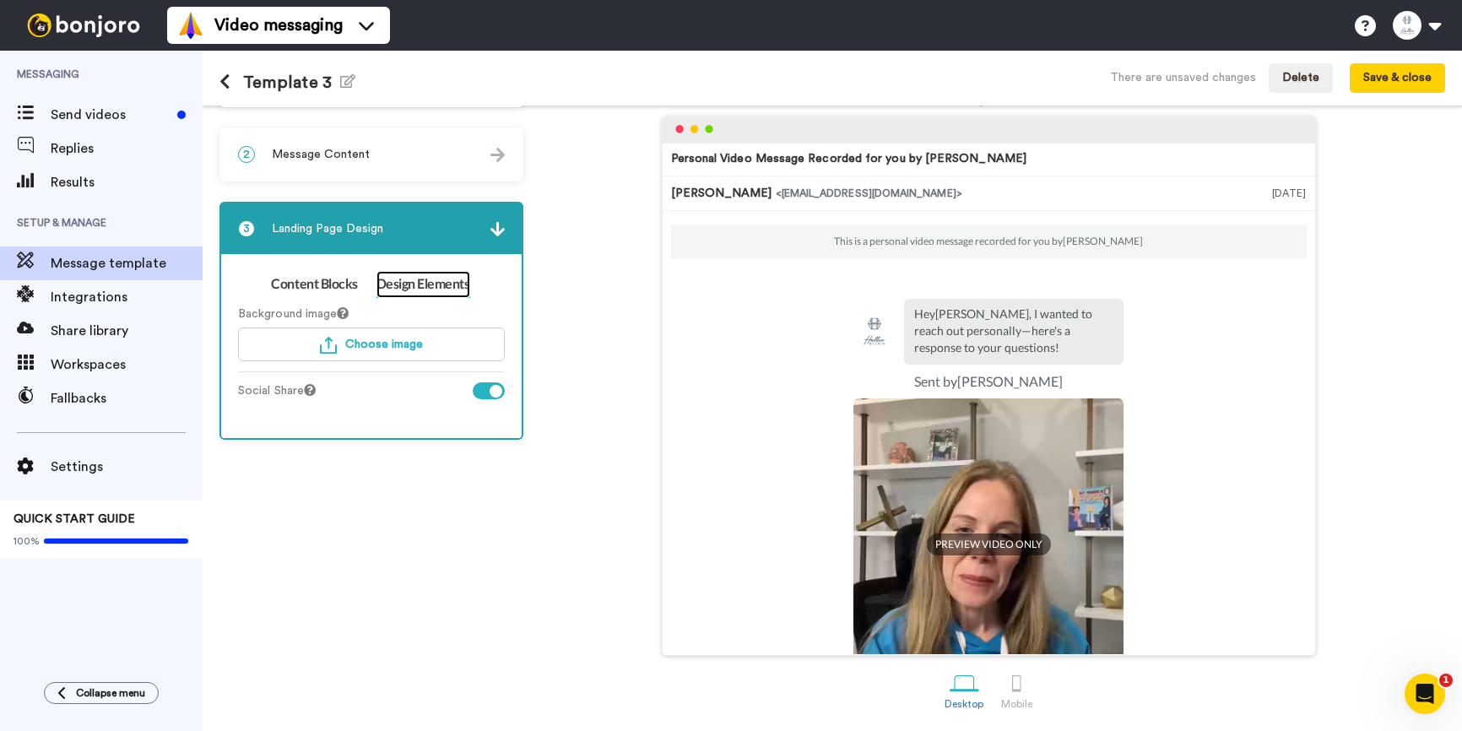
scroll to position [67, 0]
click at [484, 388] on div at bounding box center [489, 390] width 32 height 17
click at [1382, 88] on button "Save & close" at bounding box center [1397, 78] width 95 height 30
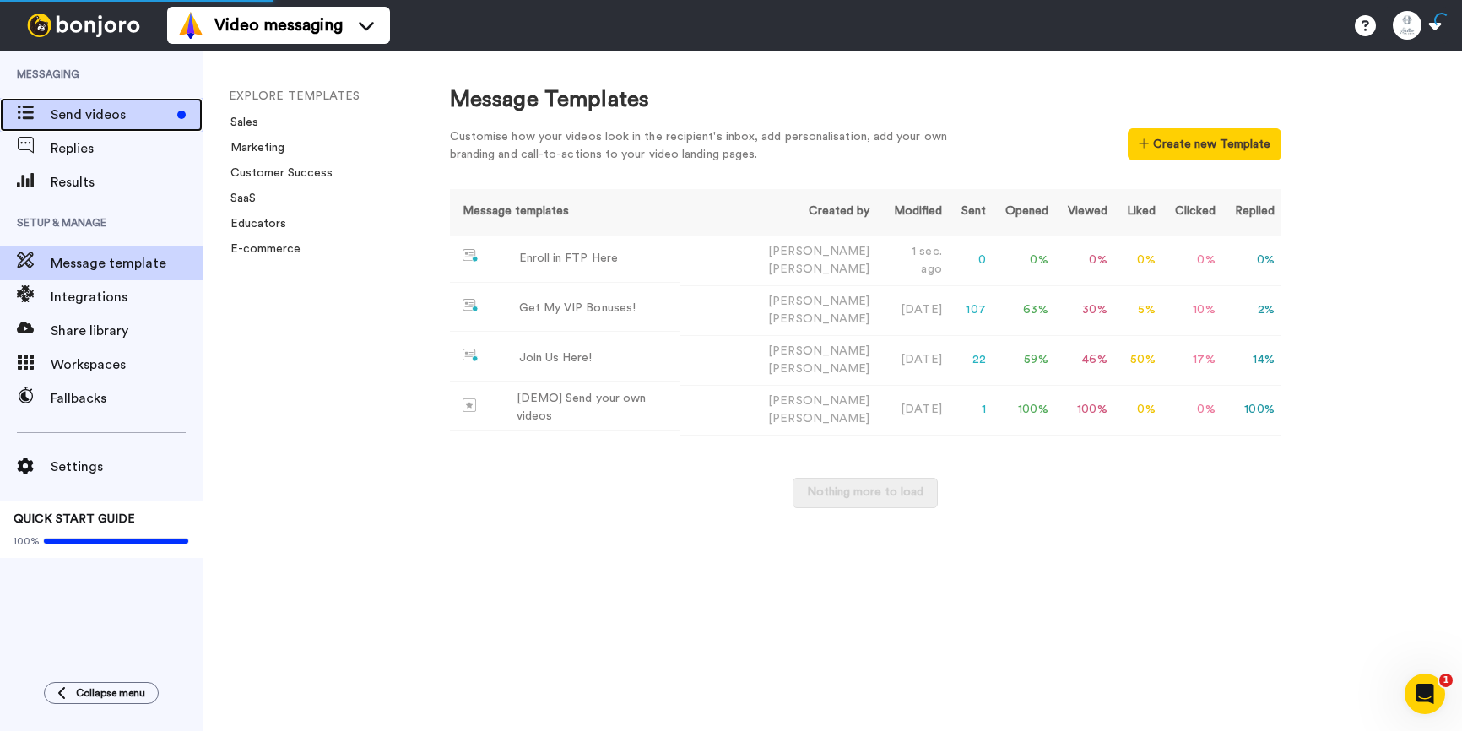
click at [65, 107] on span "Send videos" at bounding box center [111, 115] width 120 height 20
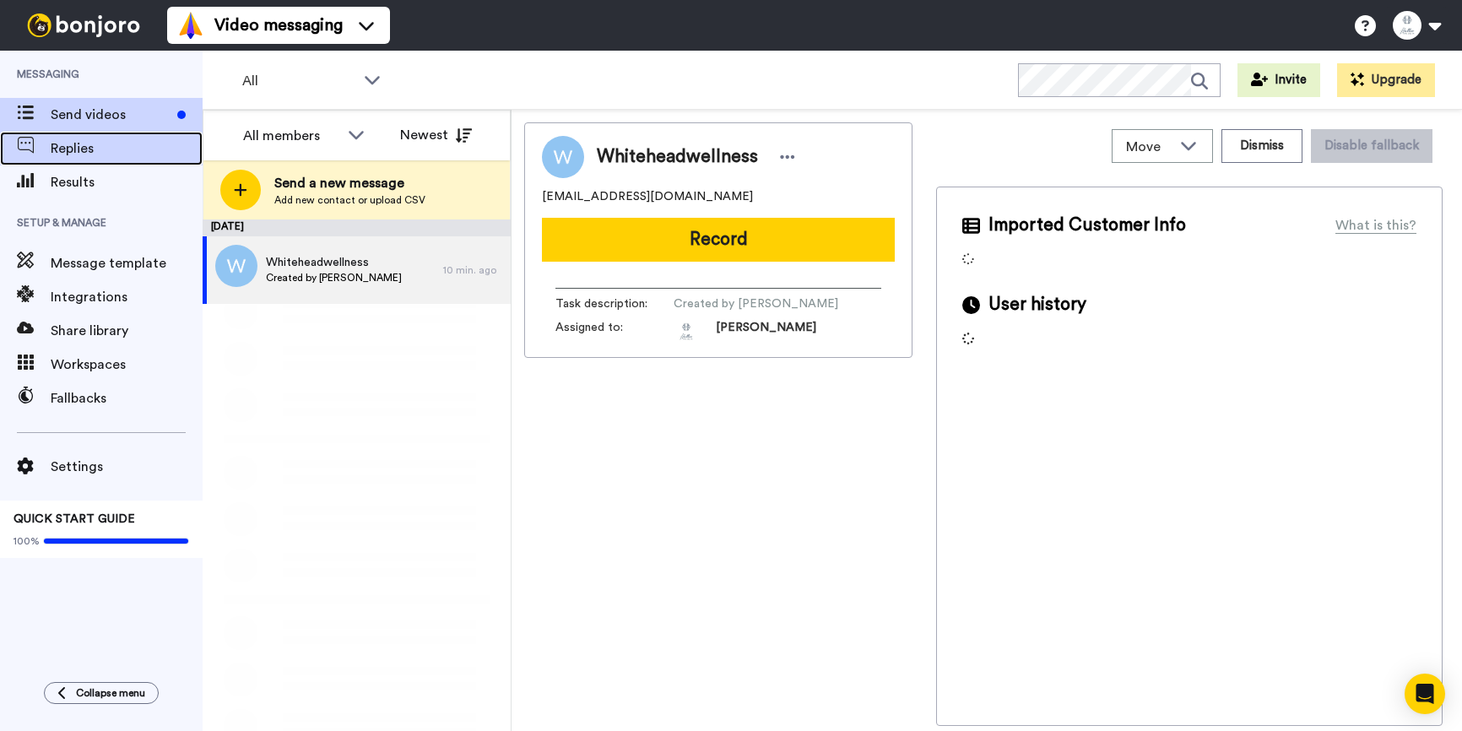
click at [73, 135] on div "Replies" at bounding box center [101, 149] width 203 height 34
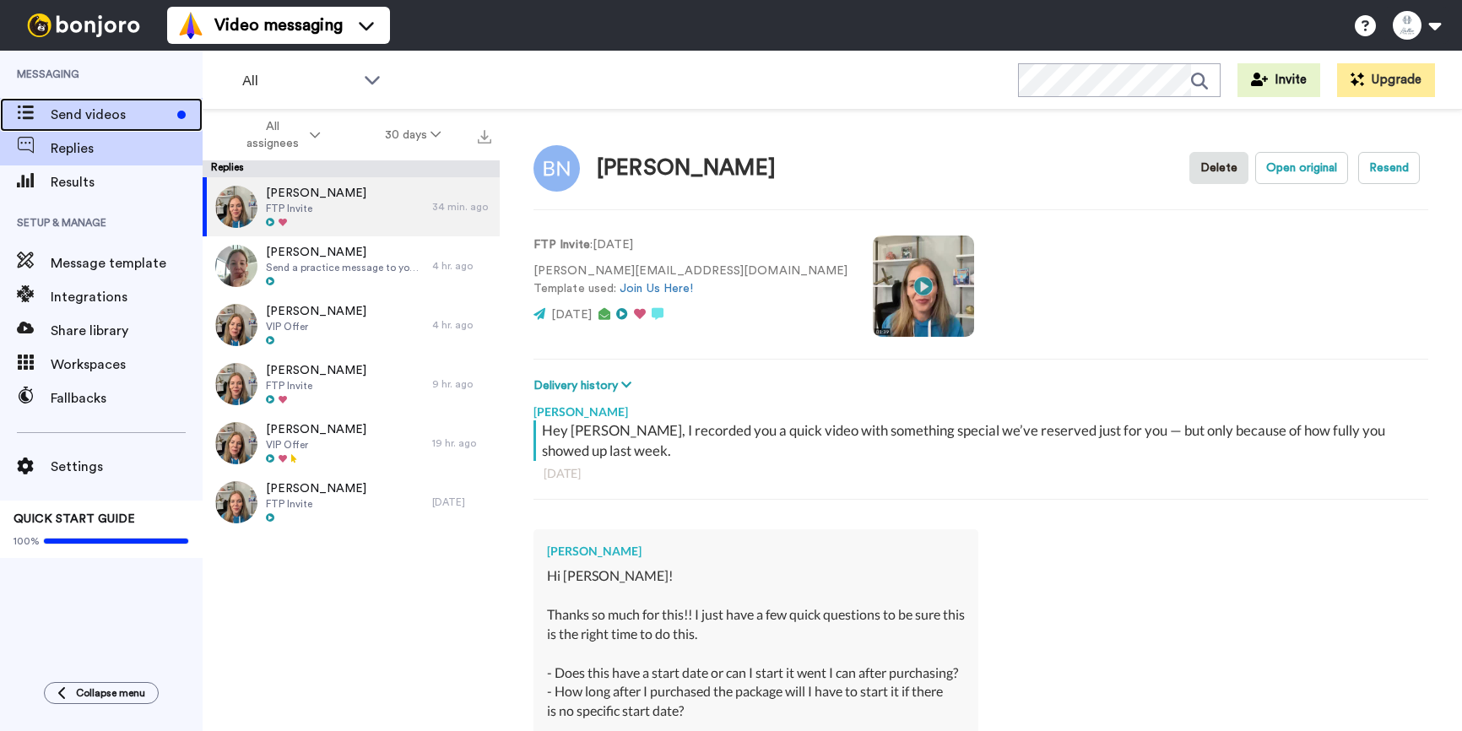
click at [73, 122] on span "Send videos" at bounding box center [111, 115] width 120 height 20
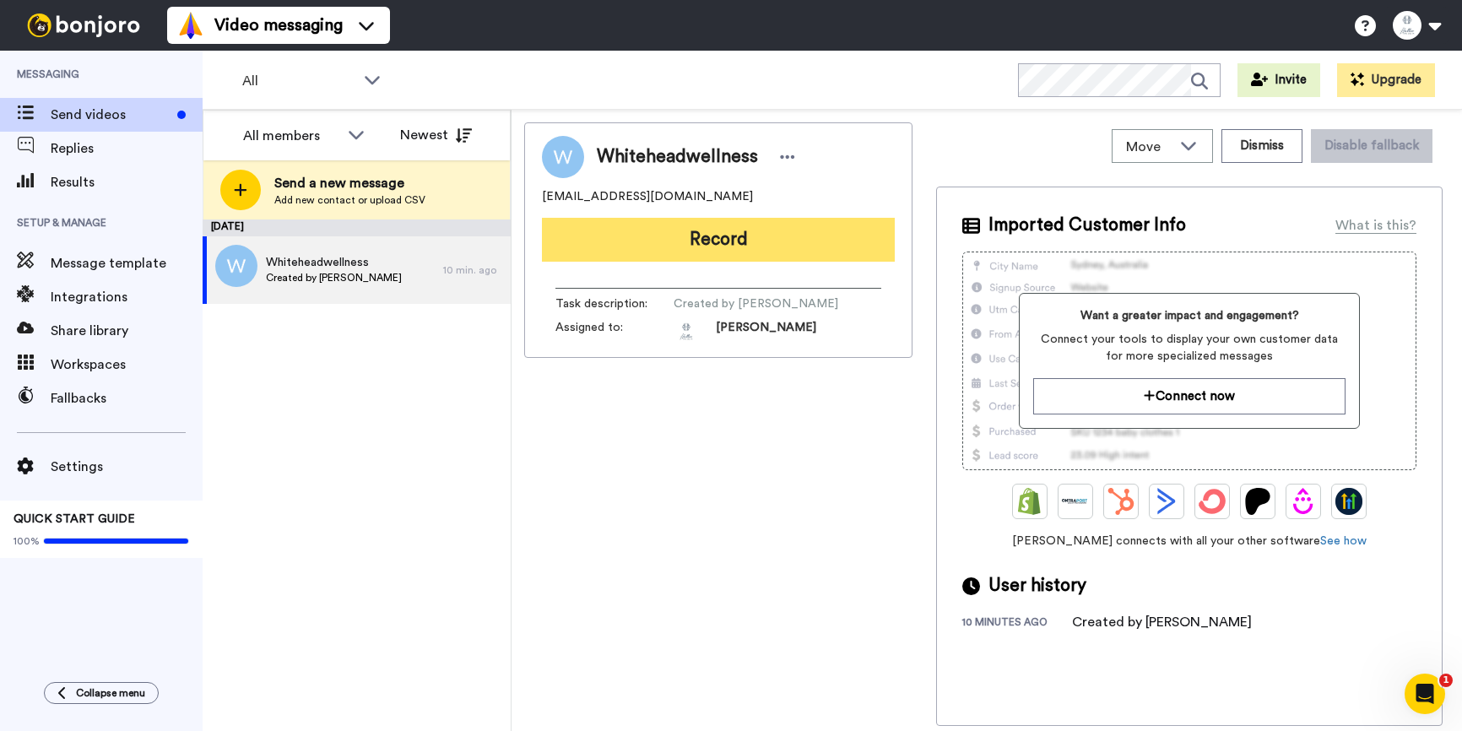
click at [714, 238] on button "Record" at bounding box center [718, 240] width 353 height 44
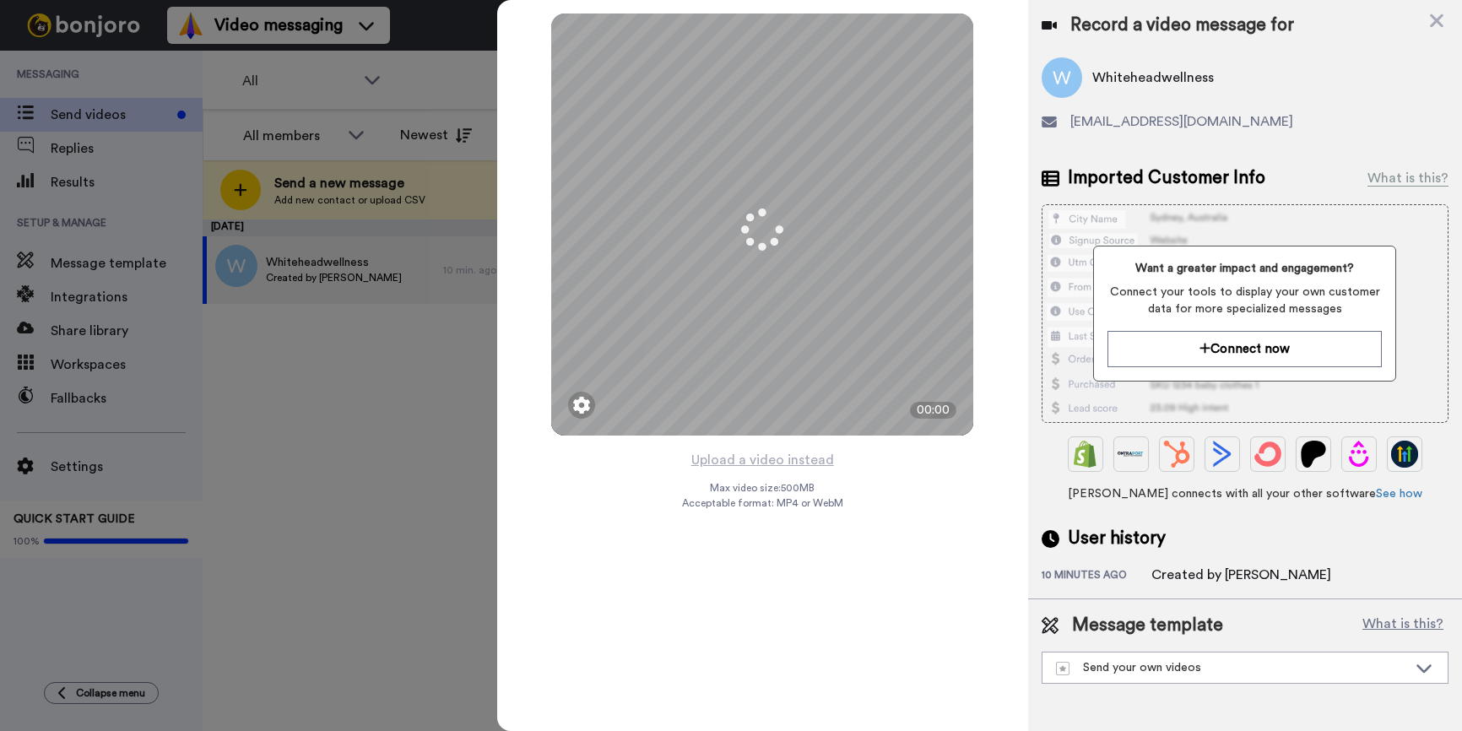
click at [753, 221] on icon at bounding box center [763, 230] width 46 height 46
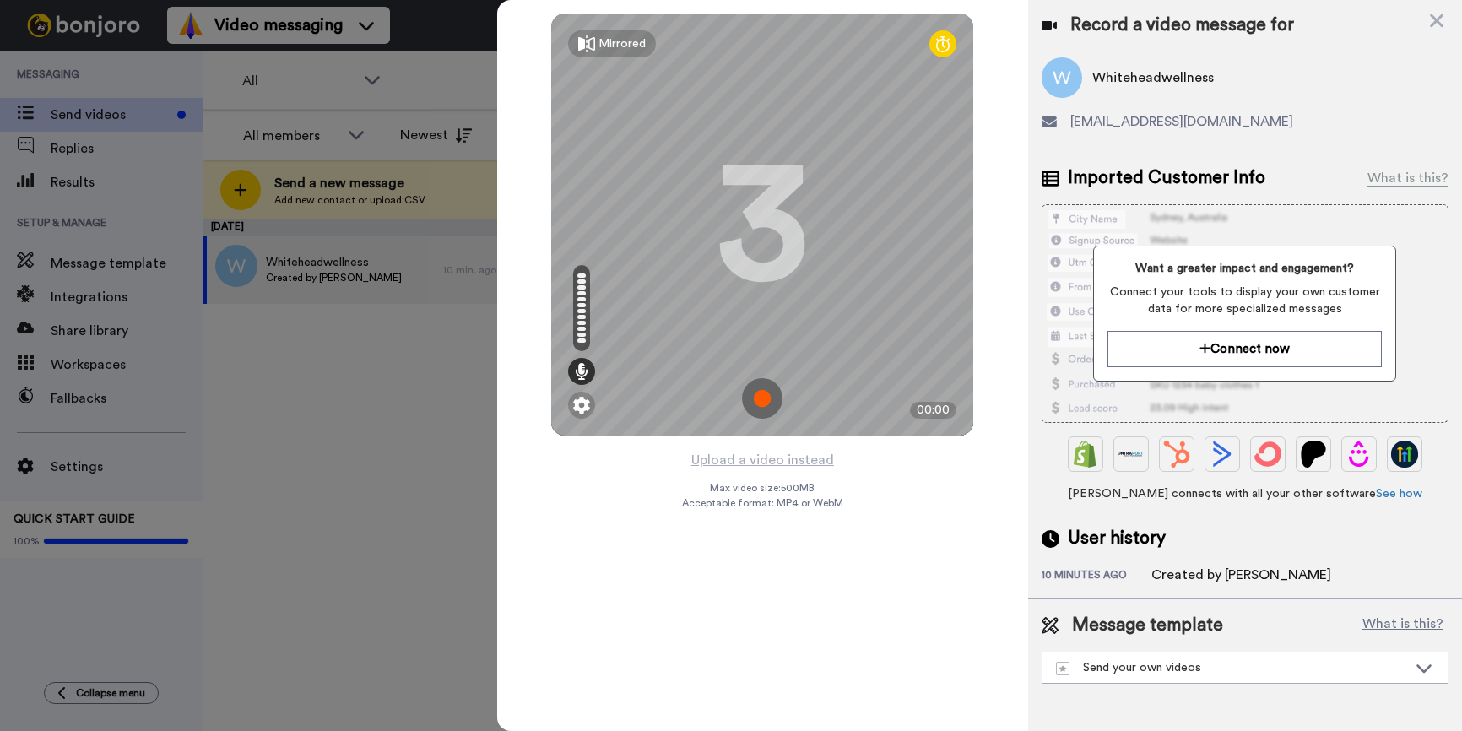
click at [763, 390] on img at bounding box center [762, 398] width 41 height 41
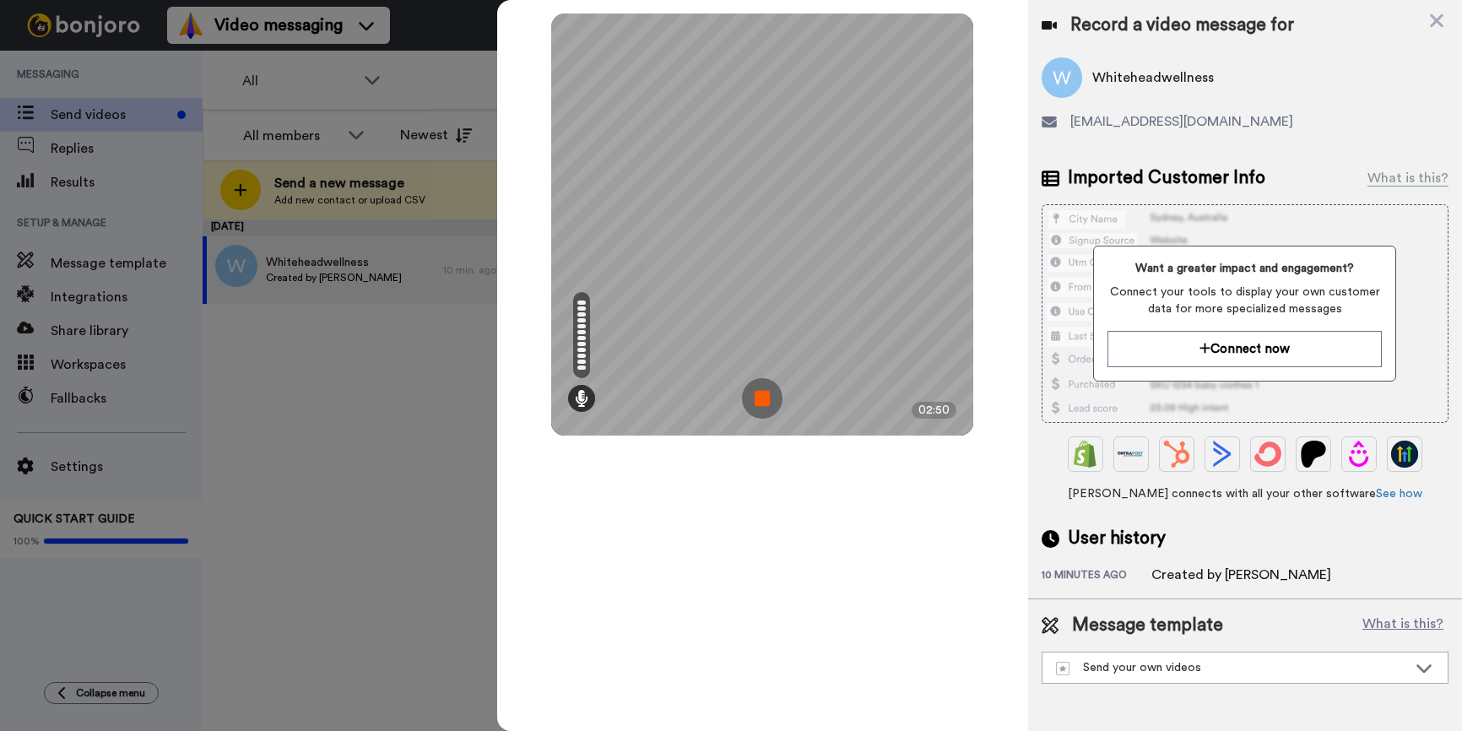
click at [771, 393] on img at bounding box center [762, 398] width 41 height 41
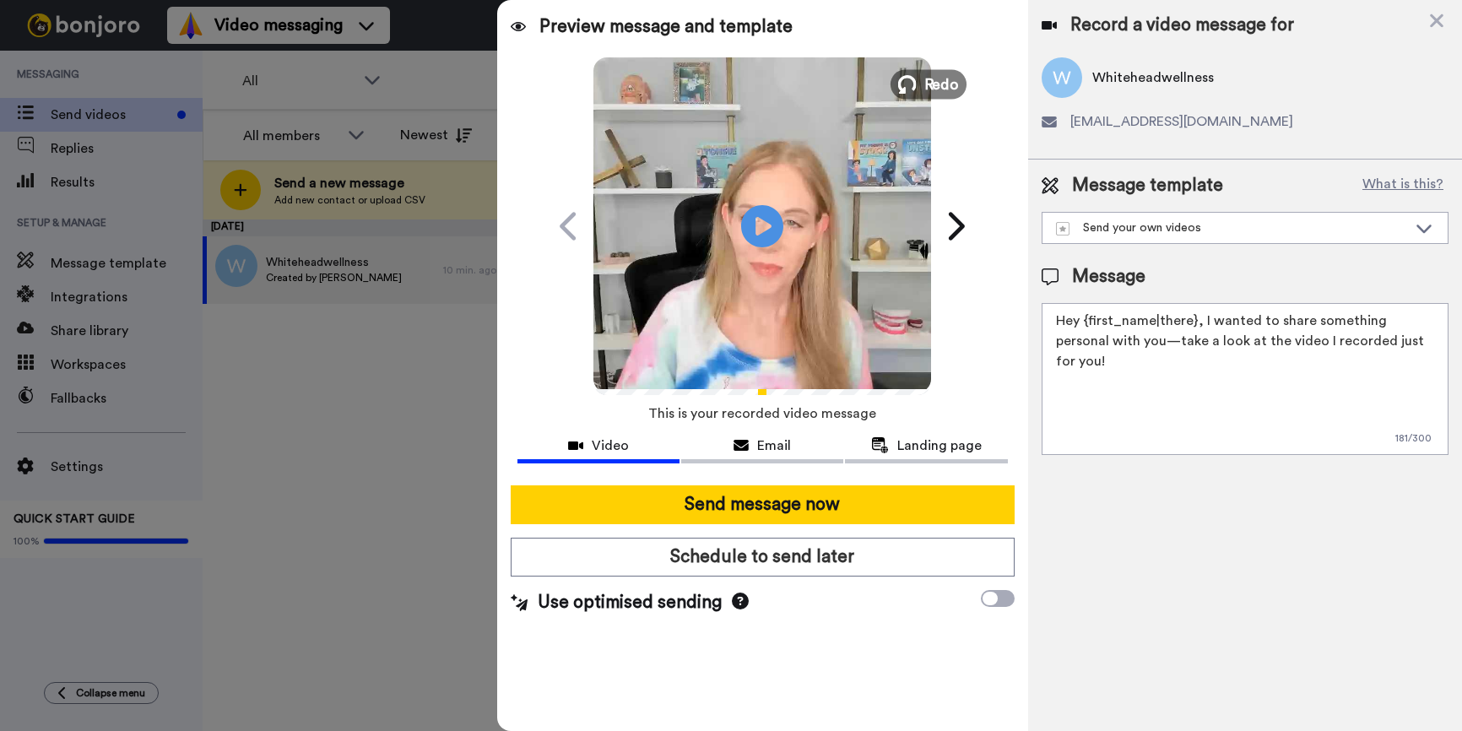
click at [908, 87] on icon at bounding box center [907, 84] width 19 height 19
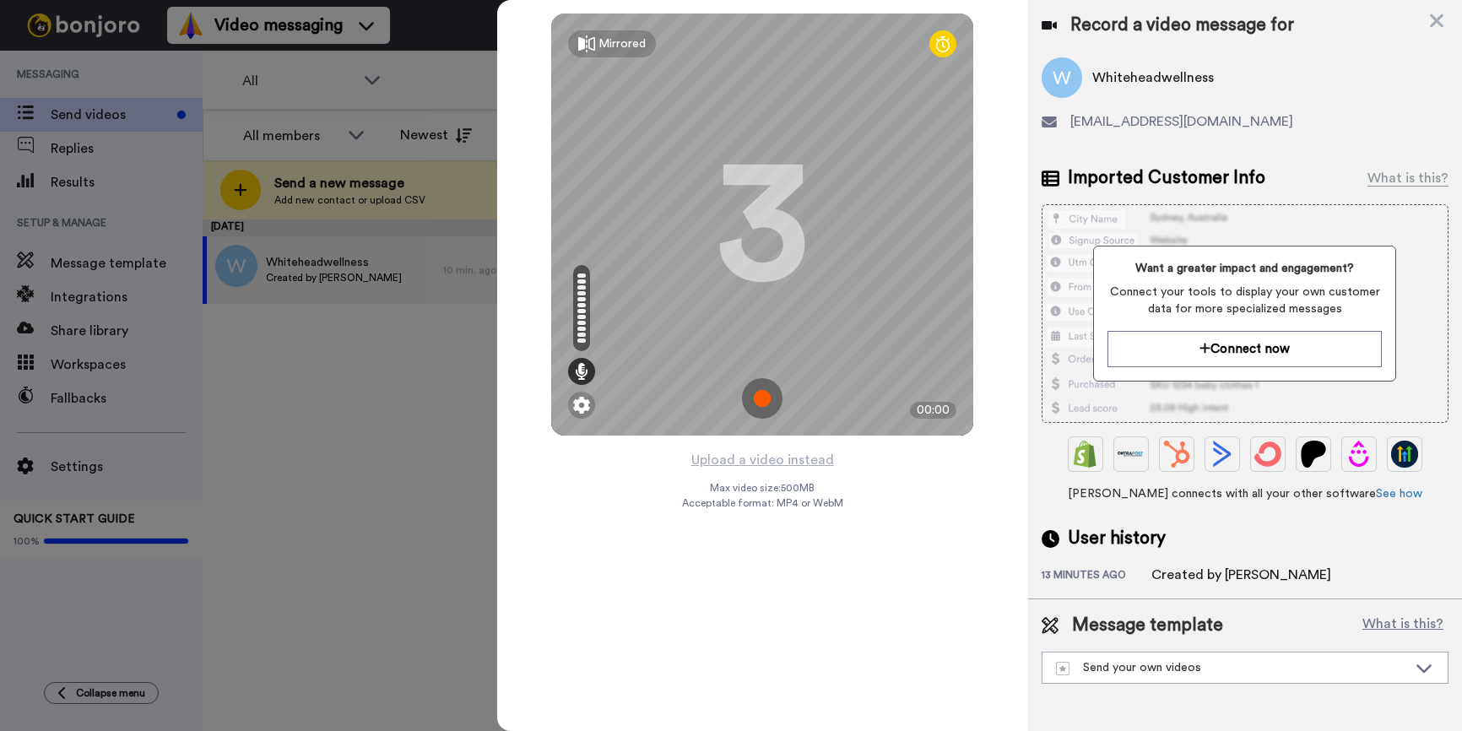
click at [761, 408] on img at bounding box center [762, 398] width 41 height 41
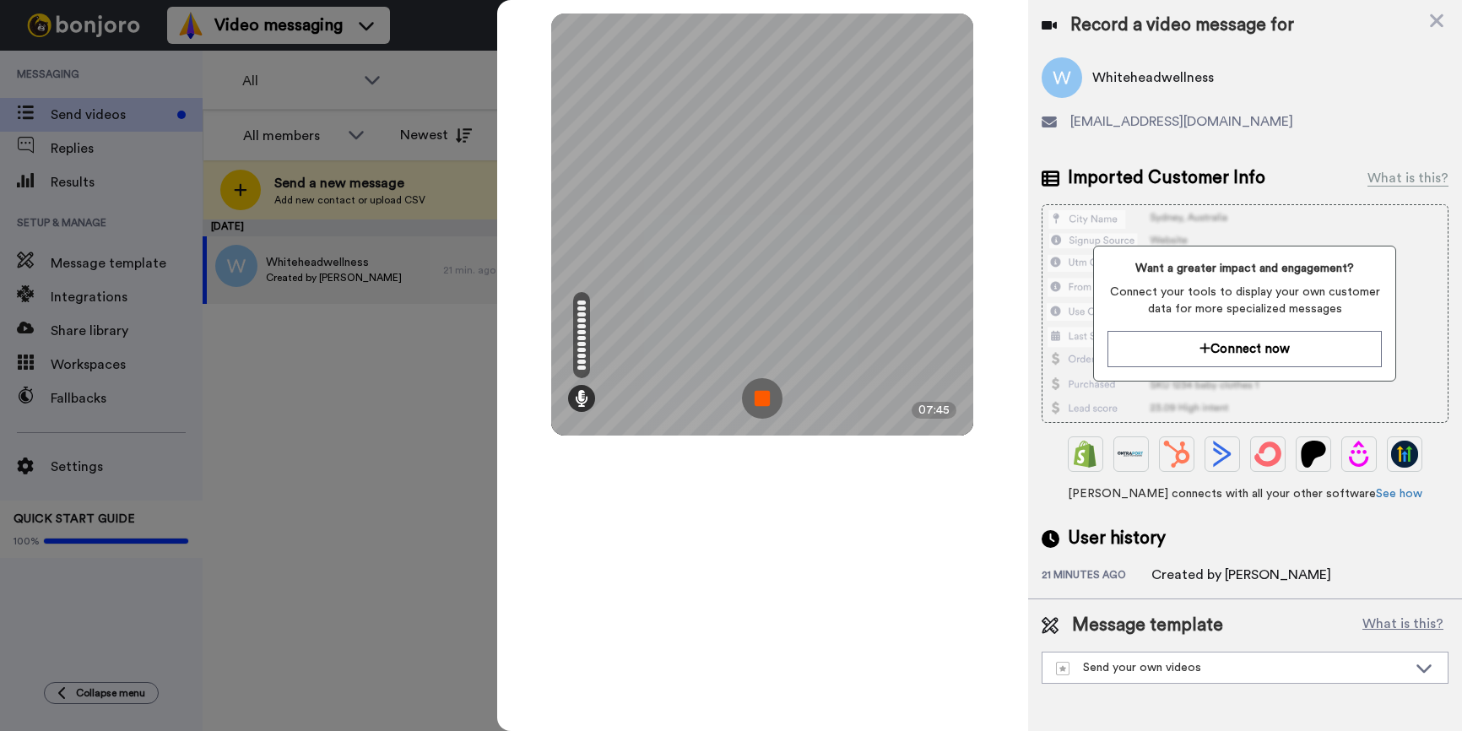
click at [763, 397] on img at bounding box center [762, 398] width 41 height 41
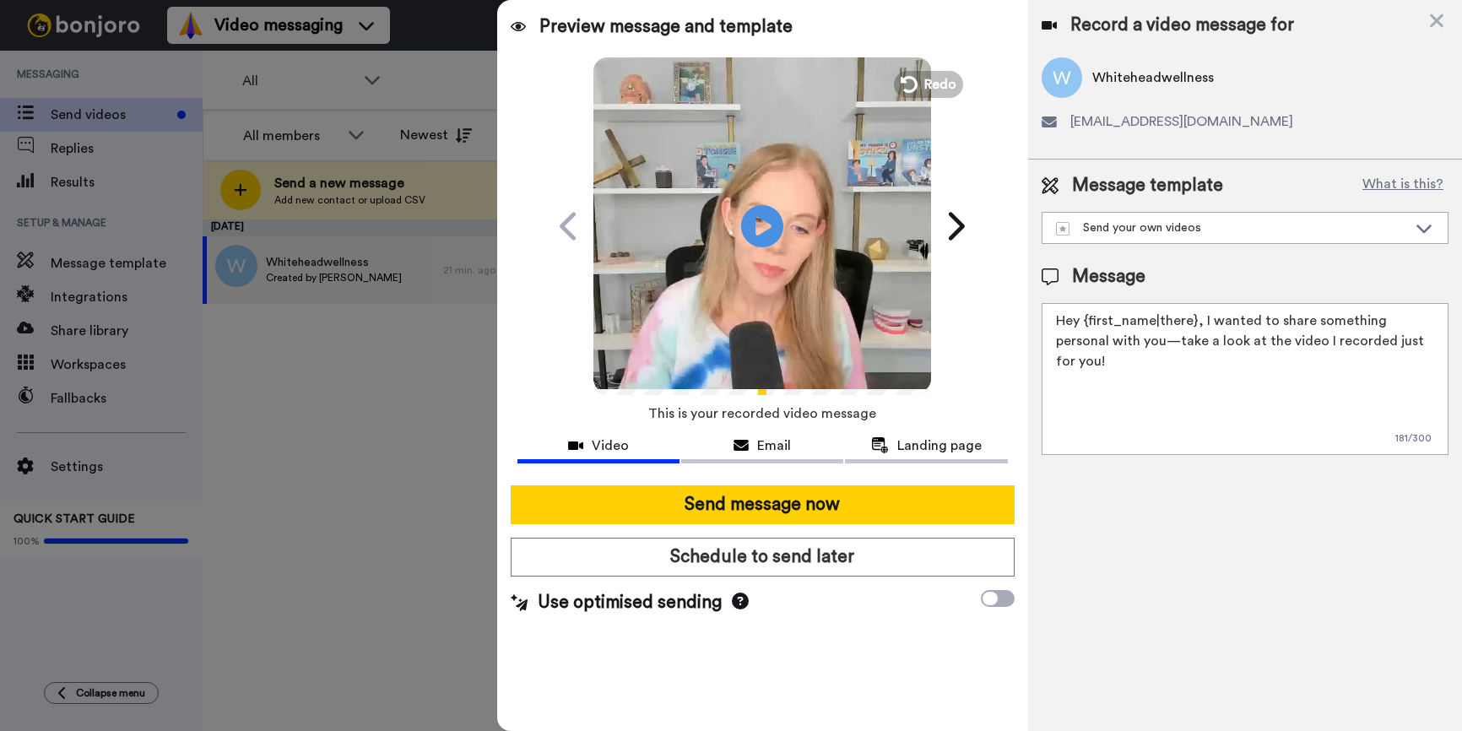
click at [1237, 319] on textarea "Hey {first_name|there}, I wanted to share something personal with you—take a lo…" at bounding box center [1245, 379] width 407 height 152
click at [1278, 316] on textarea "Hey {first_name|there}, I wanted to share something personal with you—take a lo…" at bounding box center [1245, 379] width 407 height 152
drag, startPoint x: 1309, startPoint y: 322, endPoint x: 1280, endPoint y: 321, distance: 29.6
click at [1292, 321] on textarea "Hey {first_name|there}, I wanted to share something personal with you—take a lo…" at bounding box center [1245, 379] width 407 height 152
click at [1280, 321] on textarea "Hey {first_name|there}, I wanted to share something personal with you—take a lo…" at bounding box center [1245, 379] width 407 height 152
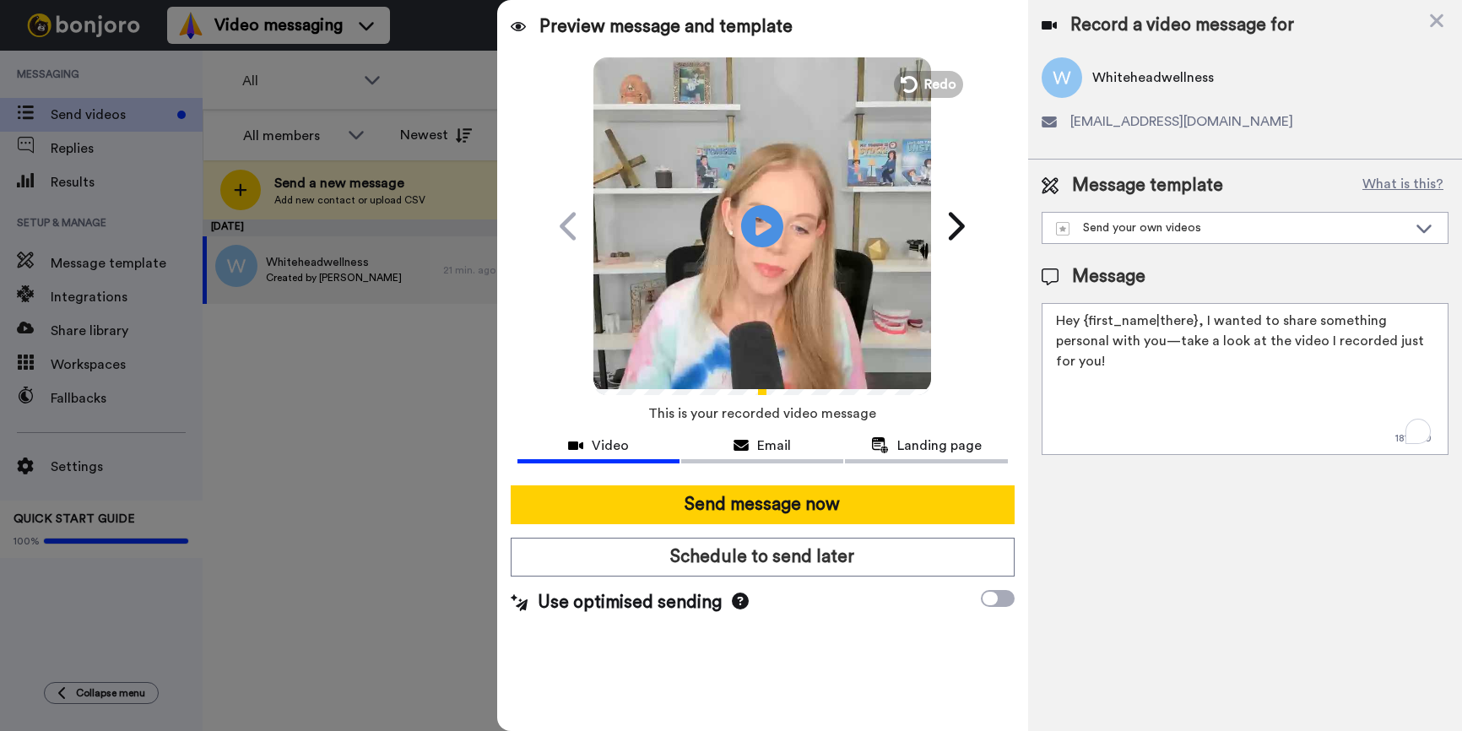
drag, startPoint x: 1272, startPoint y: 322, endPoint x: 1110, endPoint y: 346, distance: 163.9
click at [1110, 346] on textarea "Hey {first_name|there}, I wanted to share something personal with you—take a lo…" at bounding box center [1245, 379] width 407 height 152
drag, startPoint x: 1211, startPoint y: 345, endPoint x: 1348, endPoint y: 346, distance: 137.6
click at [1348, 346] on textarea "Hey {first_name|there}, I wanted to answer your questions from the support inbo…" at bounding box center [1245, 379] width 407 height 152
click at [1242, 381] on textarea "Hey {first_name|there}, I wanted to answer your questions from the support inbo…" at bounding box center [1245, 379] width 407 height 152
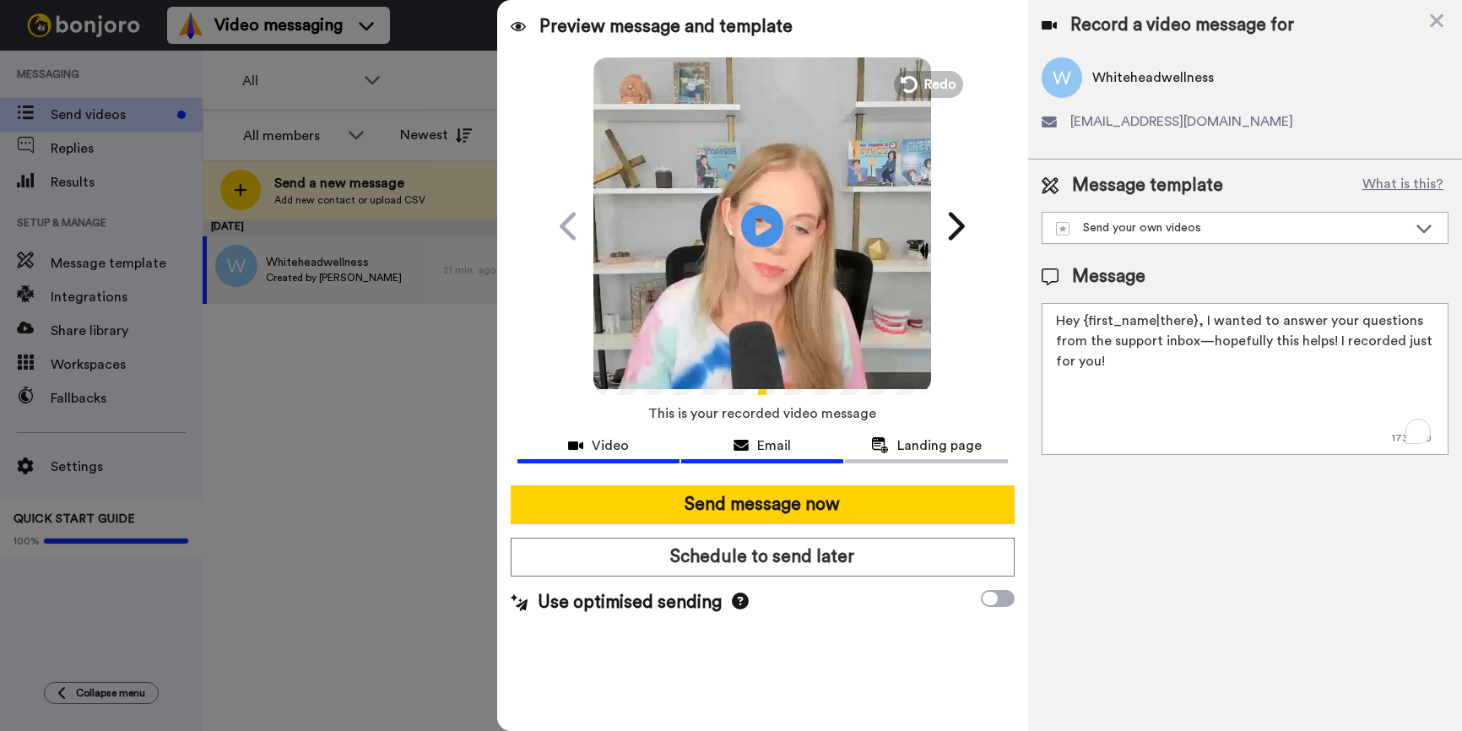
type textarea "Hey {first_name|there}, I wanted to answer your questions from the support inbo…"
click at [761, 450] on span "Email" at bounding box center [774, 446] width 34 height 20
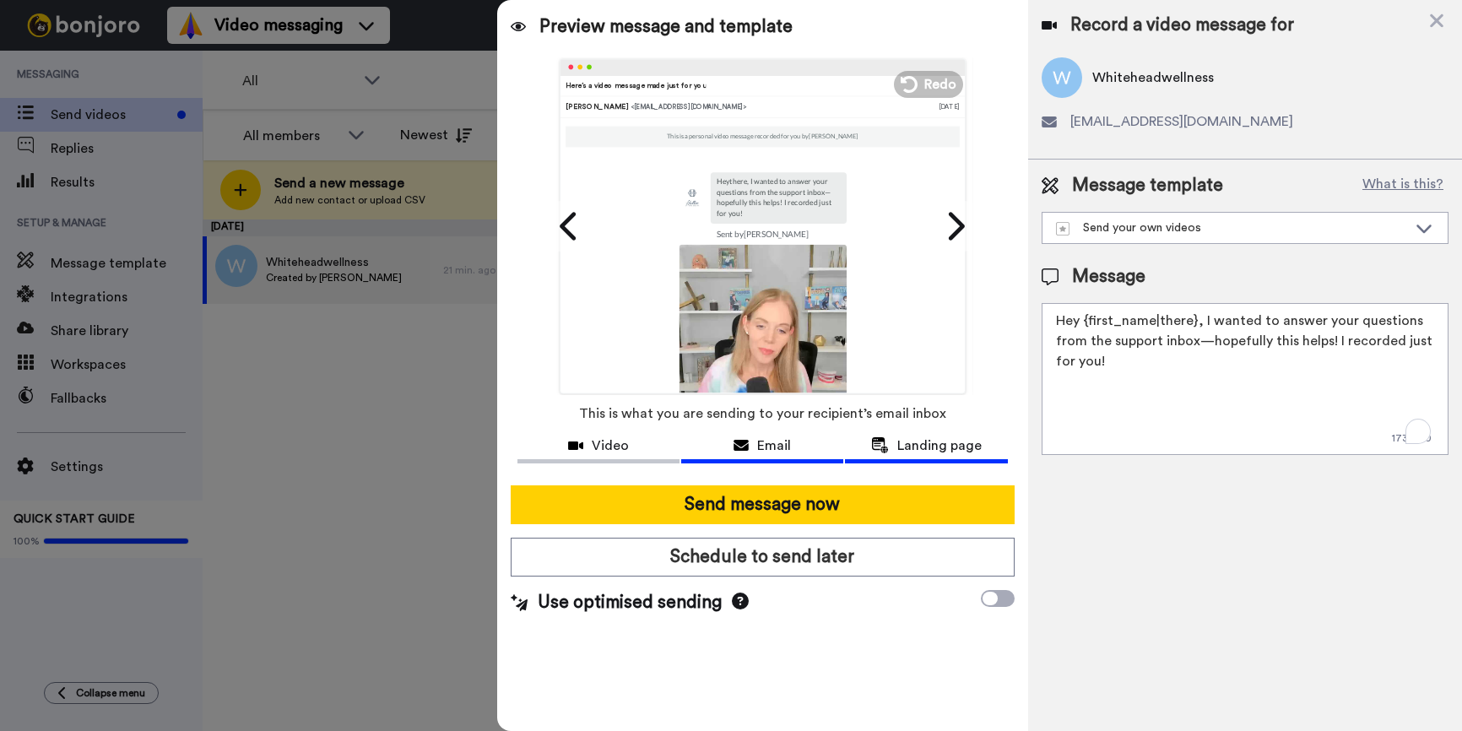
click at [920, 444] on span "Landing page" at bounding box center [939, 446] width 84 height 20
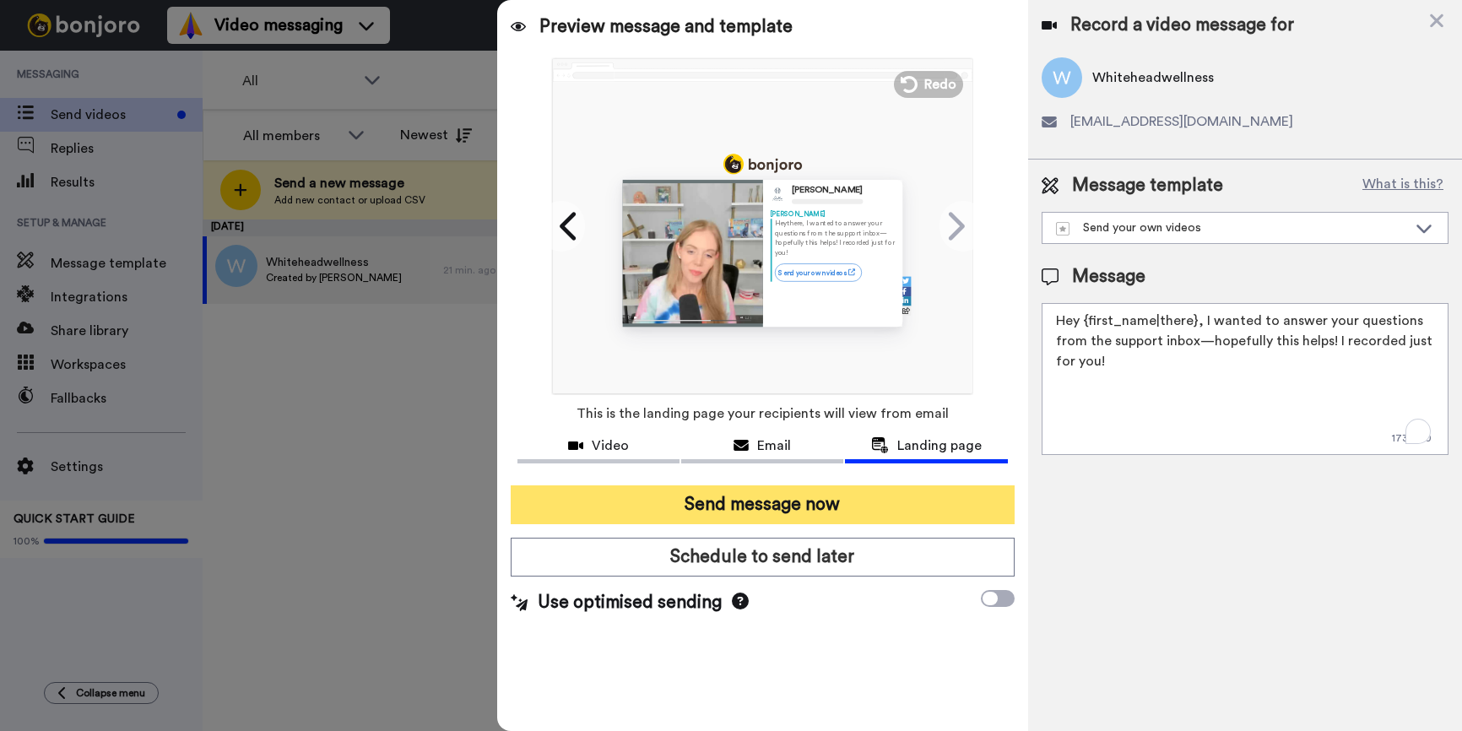
click at [915, 511] on button "Send message now" at bounding box center [763, 504] width 504 height 39
